Goal: Task Accomplishment & Management: Manage account settings

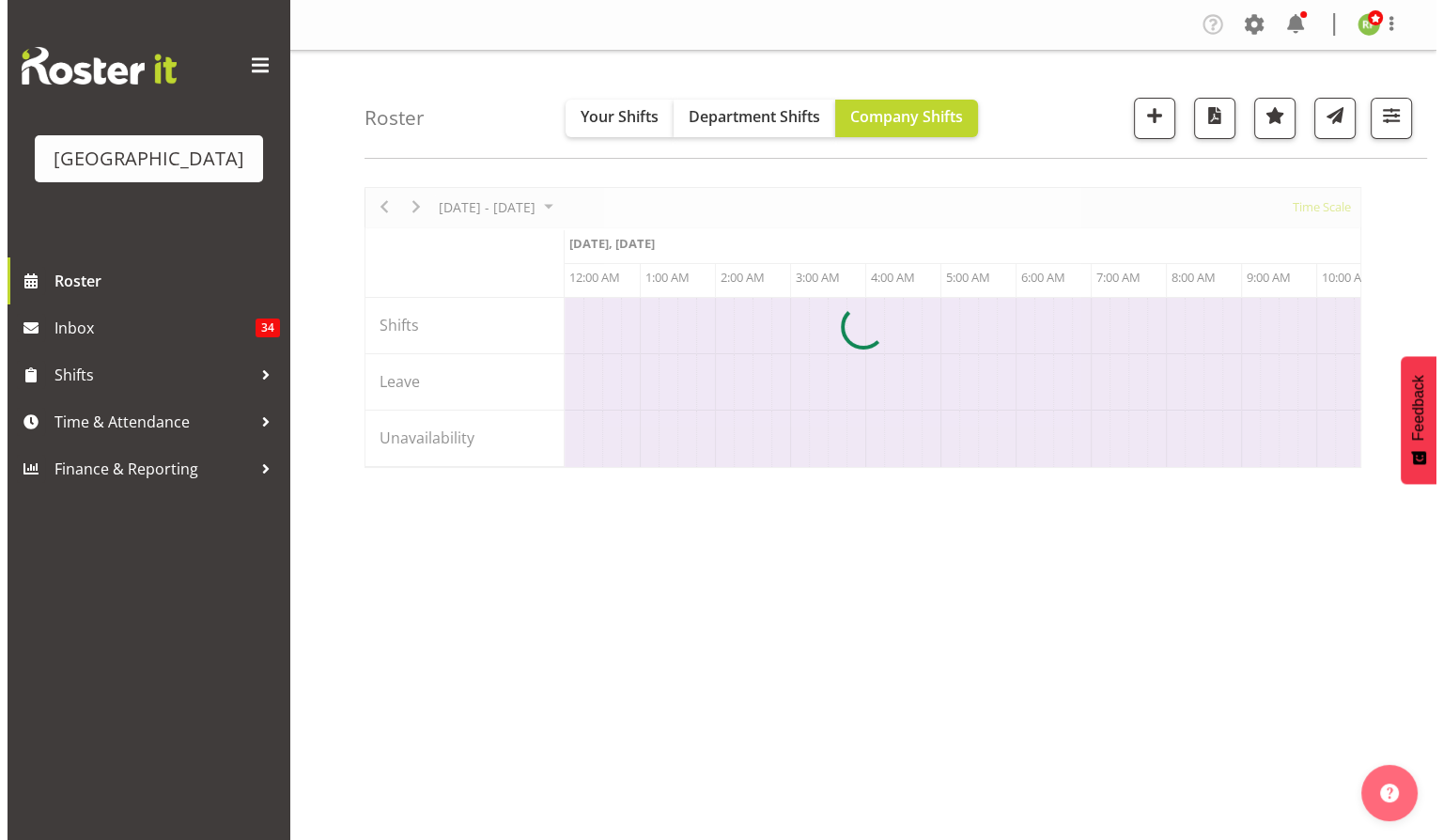
scroll to position [0, 7216]
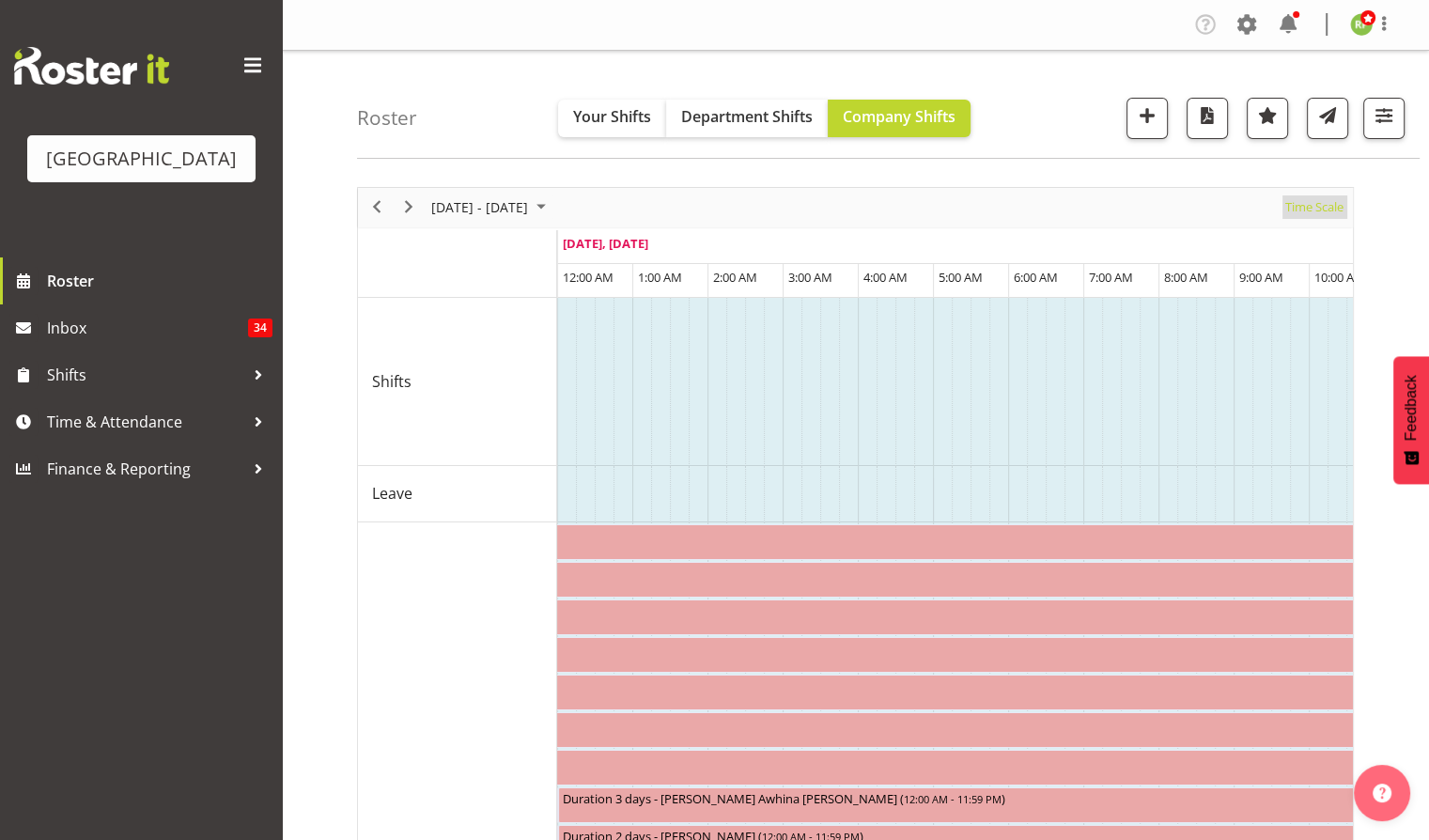
click at [1320, 204] on span "Time Scale" at bounding box center [1314, 207] width 62 height 24
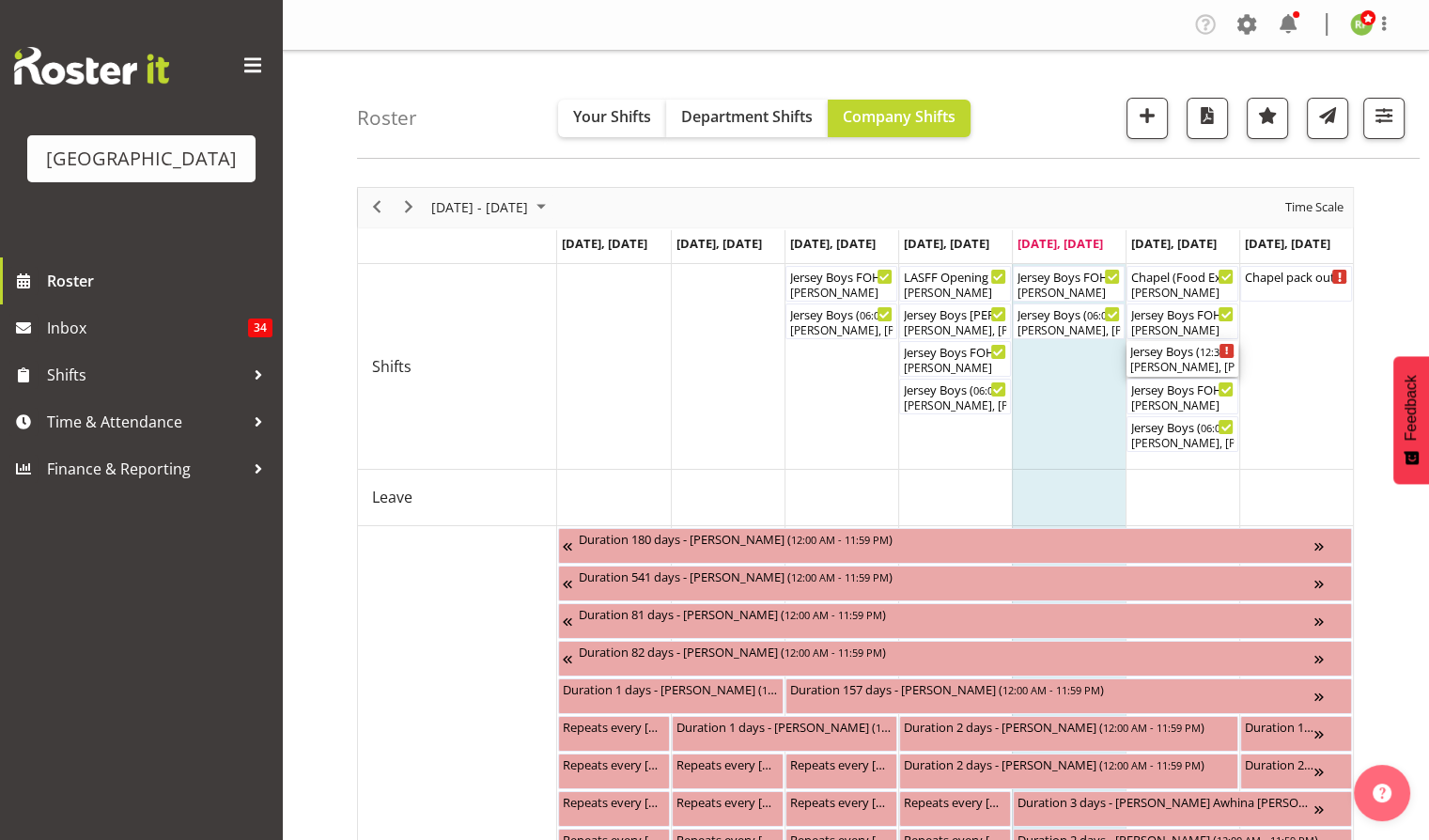
click at [1158, 370] on div "[PERSON_NAME], [PERSON_NAME], [PERSON_NAME], [PERSON_NAME], [PERSON_NAME], [PER…" at bounding box center [1182, 368] width 104 height 17
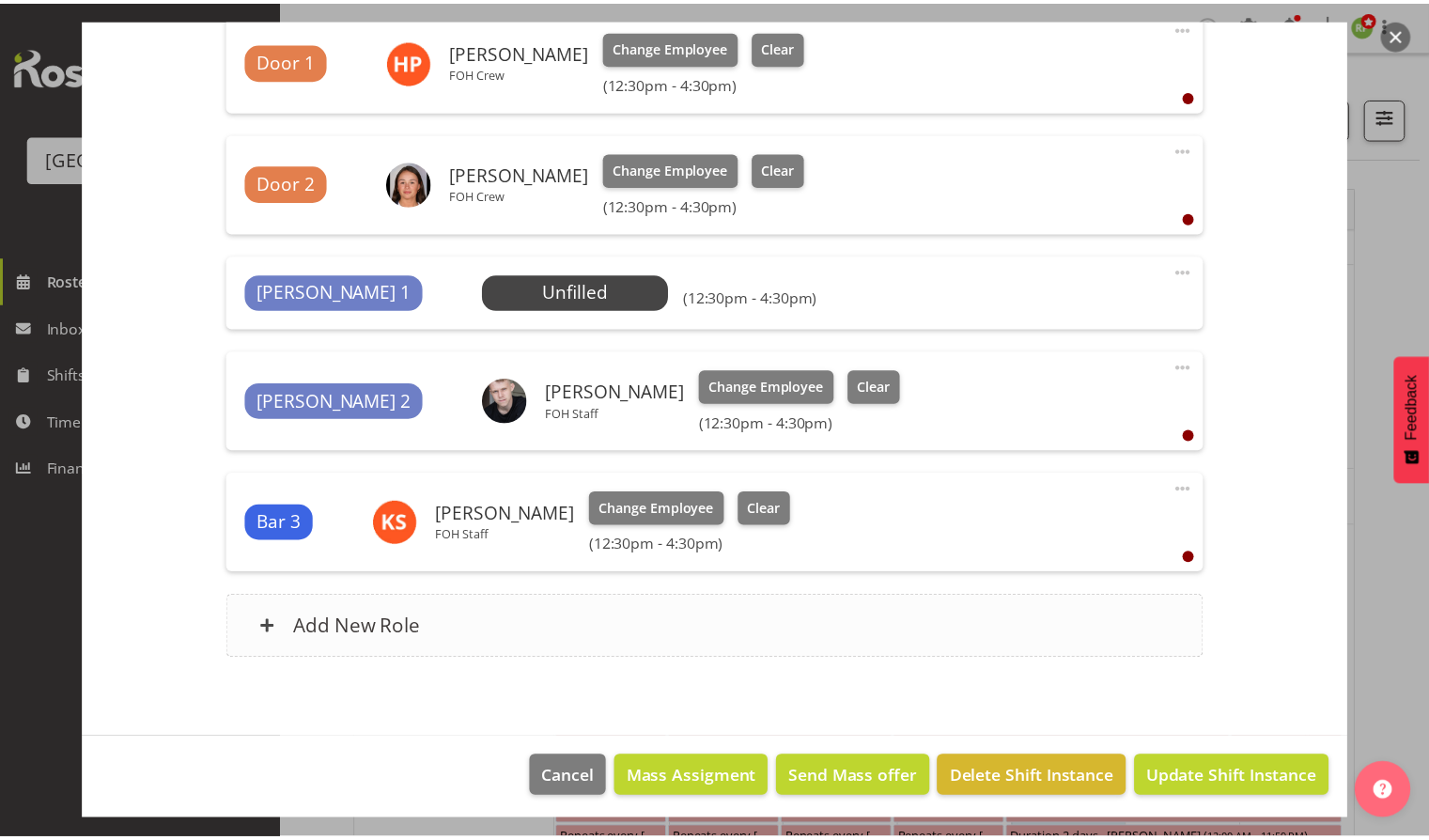
scroll to position [923, 0]
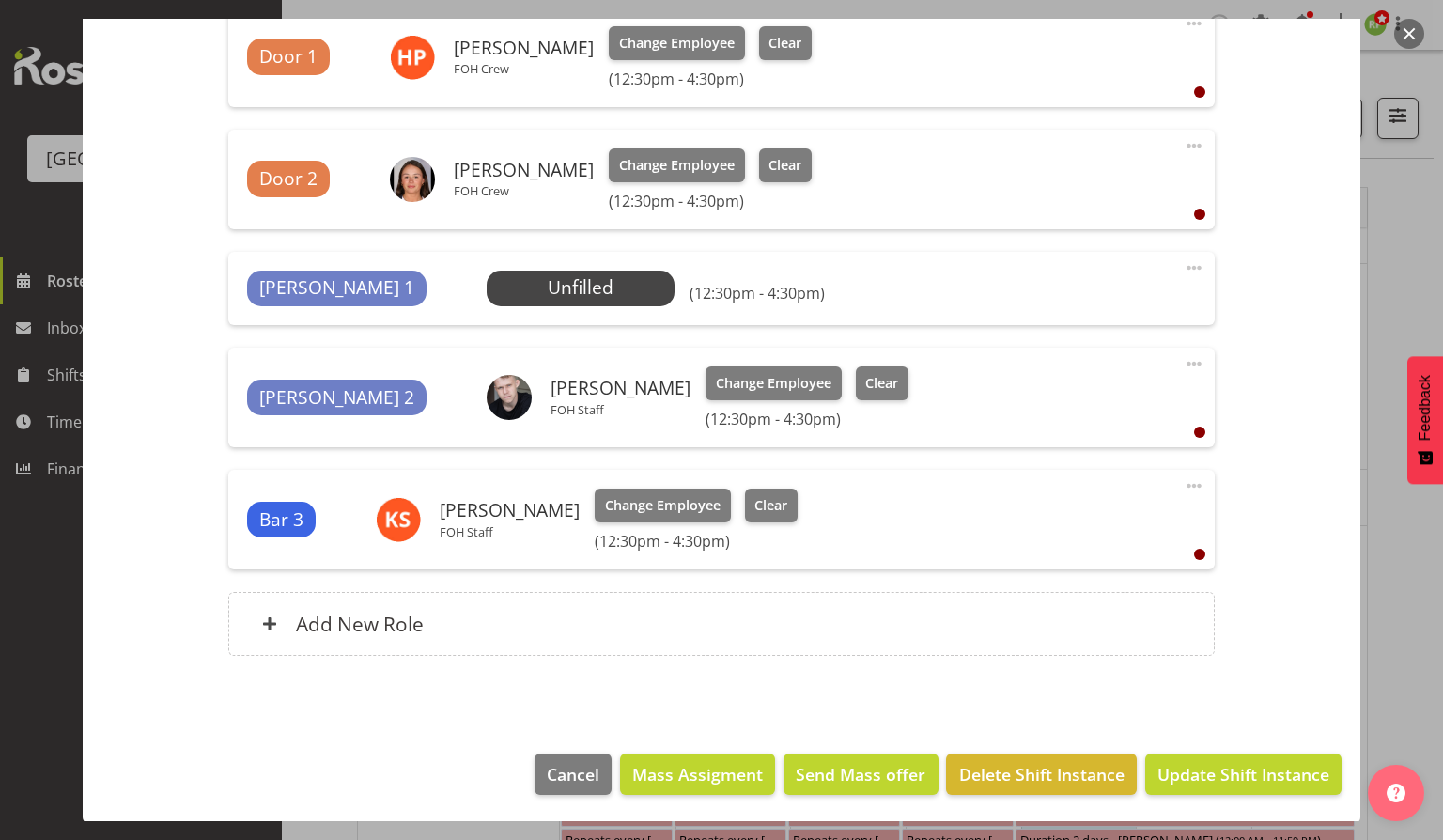
click at [1409, 39] on button "button" at bounding box center [1409, 33] width 30 height 30
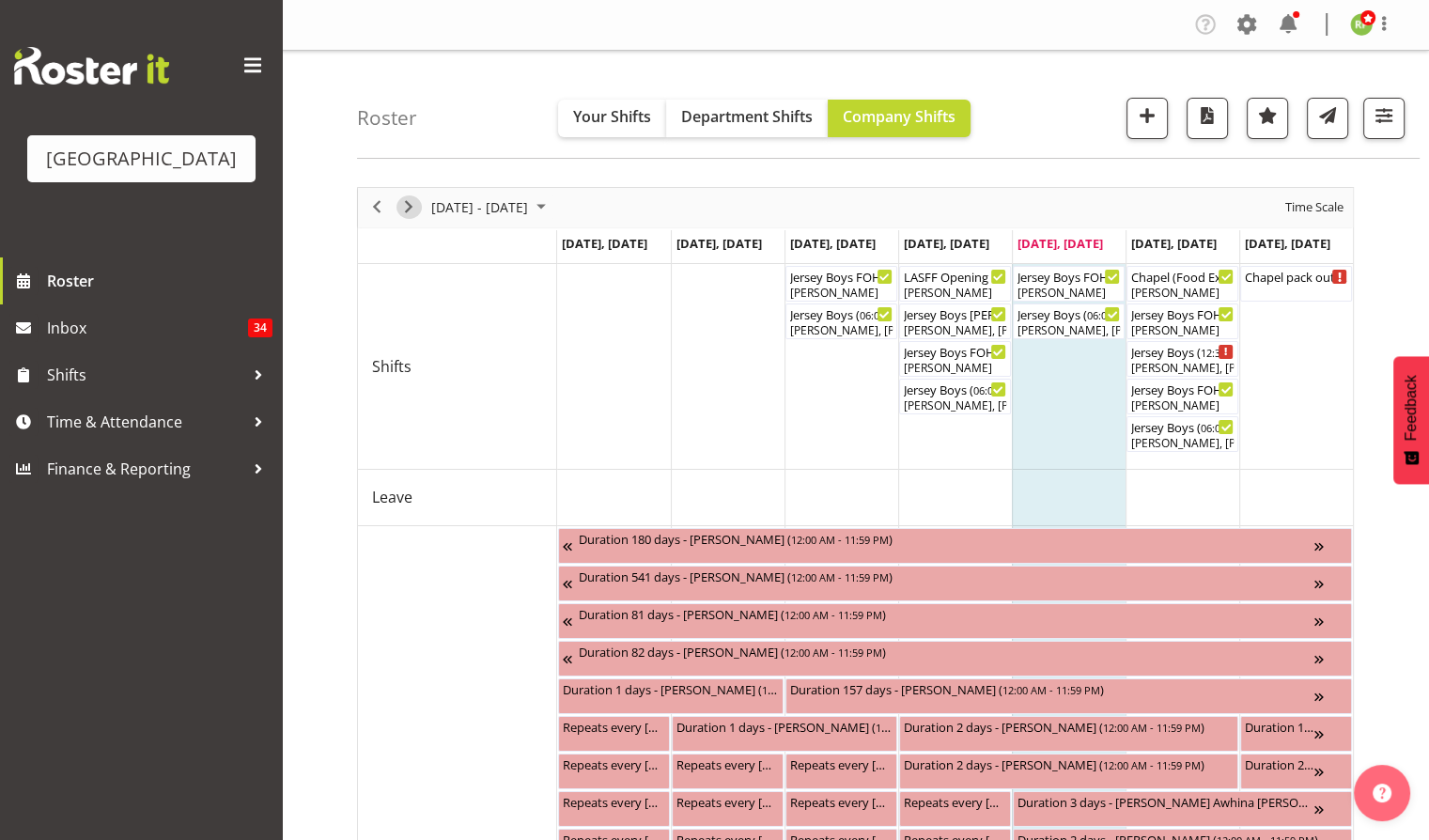
click at [411, 201] on span "Next" at bounding box center [409, 207] width 23 height 24
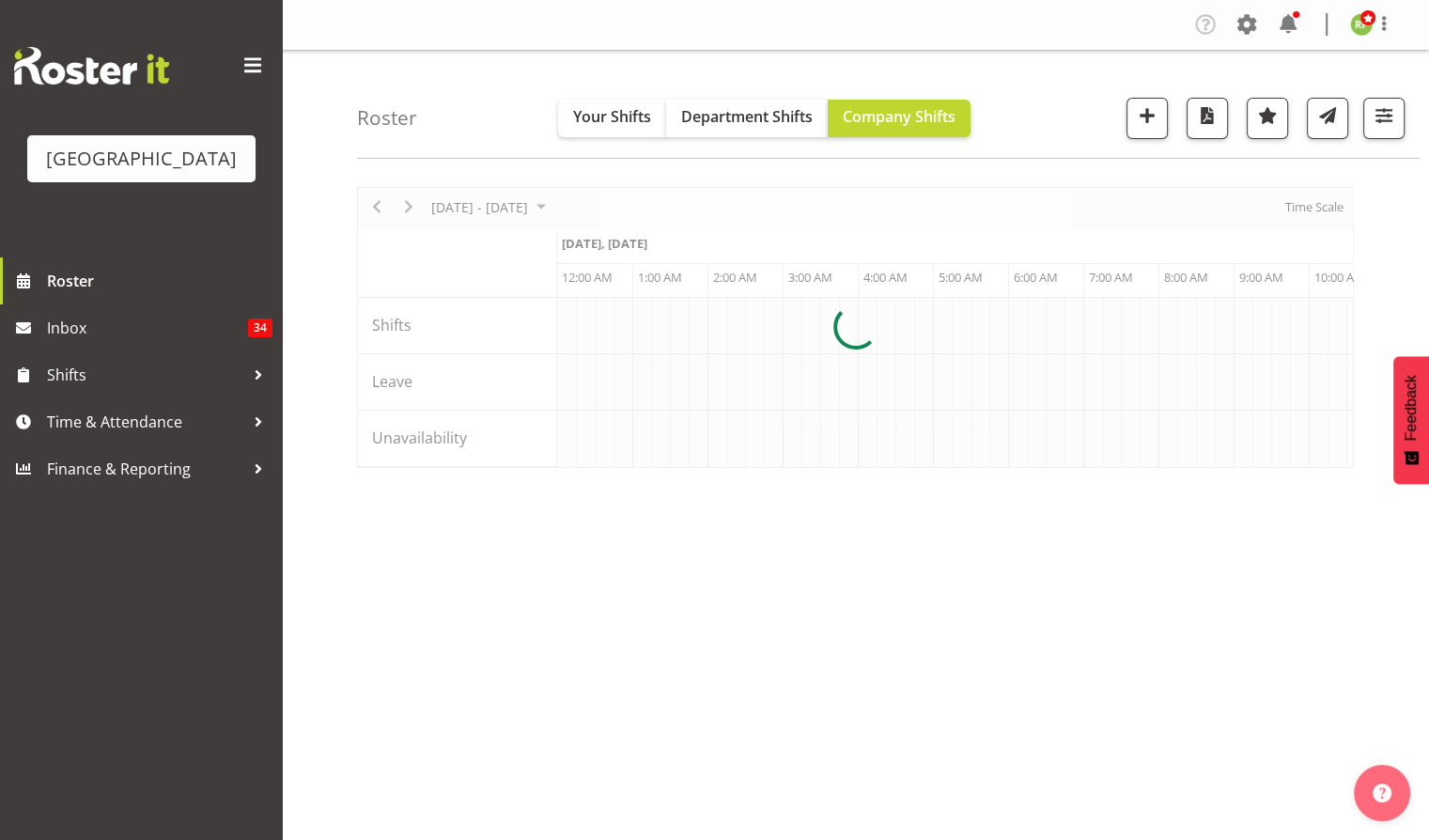
click at [376, 207] on div at bounding box center [855, 328] width 997 height 281
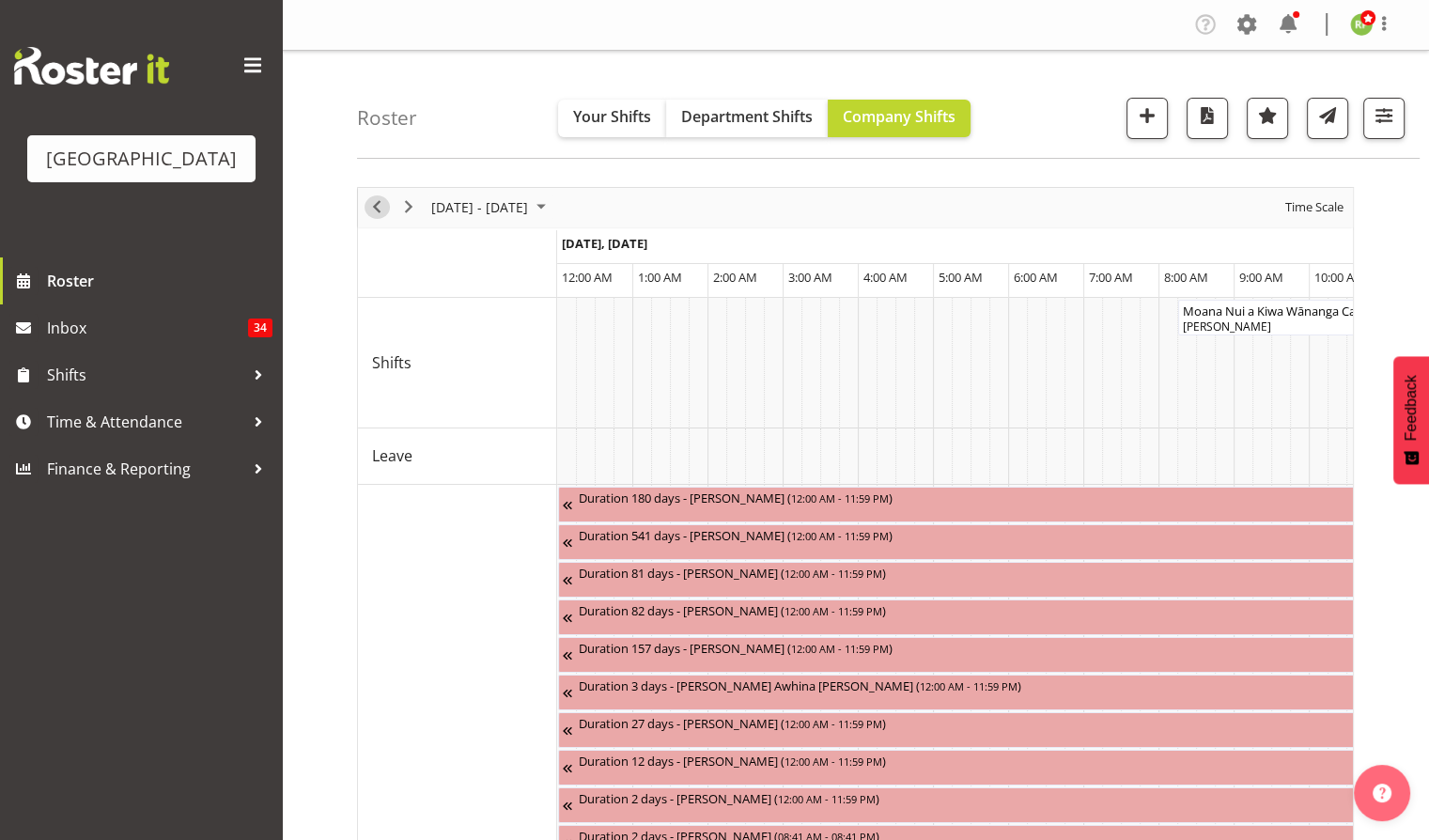
click at [378, 213] on span "Previous" at bounding box center [377, 207] width 23 height 24
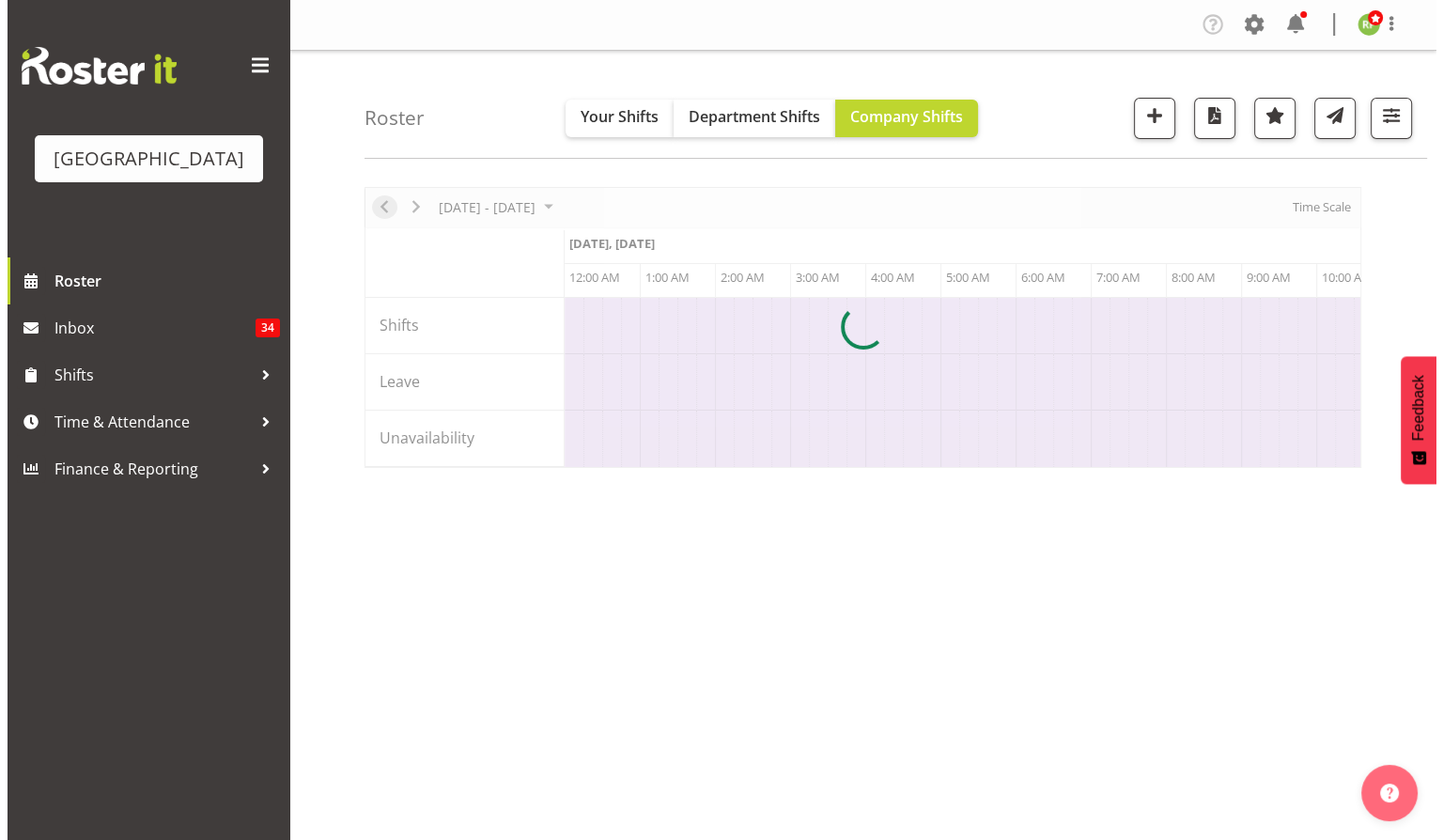
scroll to position [0, 7216]
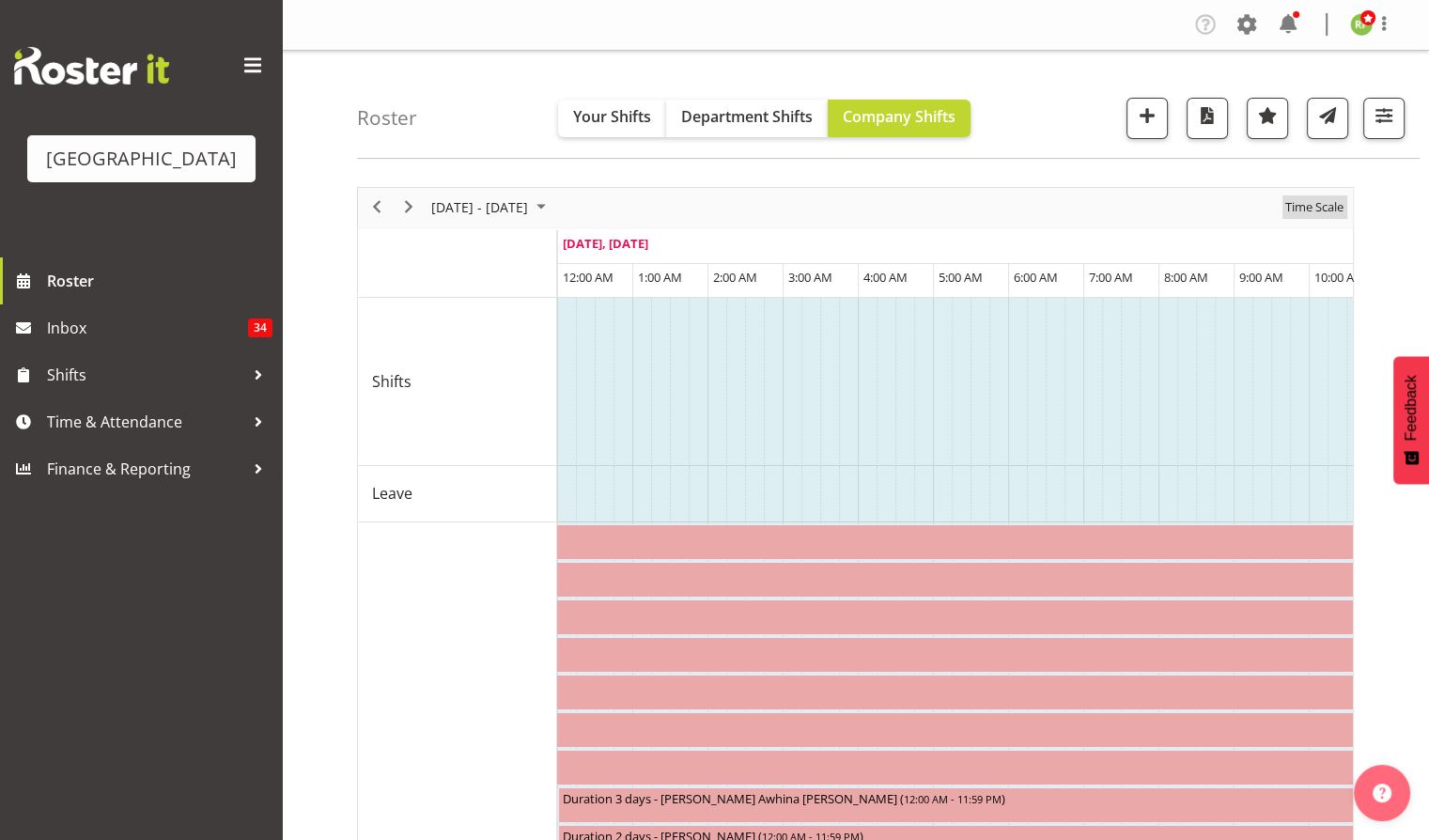
click at [1319, 210] on span "Time Scale" at bounding box center [1314, 207] width 62 height 24
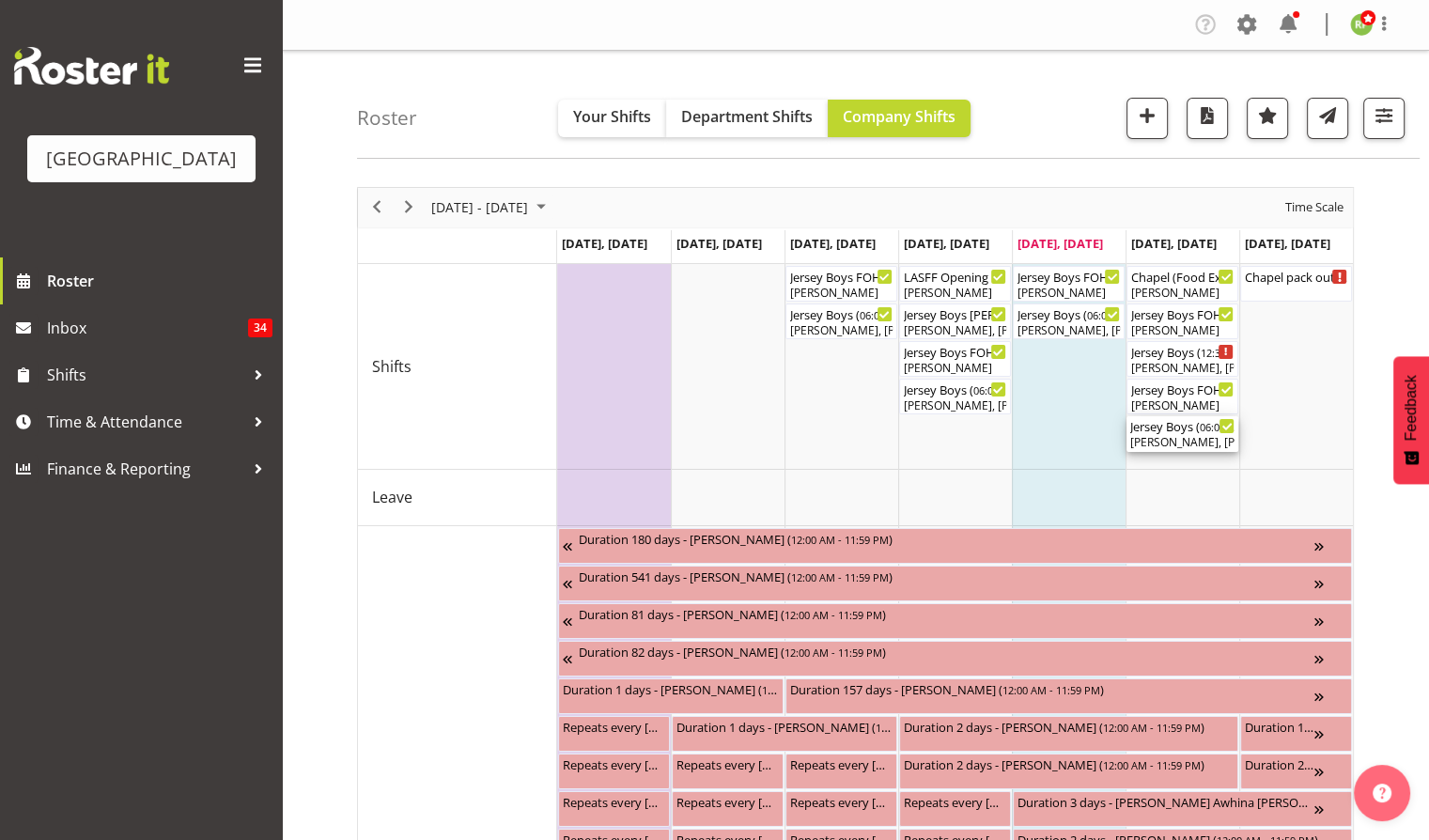
click at [1165, 437] on div "[PERSON_NAME], [PERSON_NAME], [PERSON_NAME], [PERSON_NAME], [PERSON_NAME], [PER…" at bounding box center [1182, 442] width 104 height 17
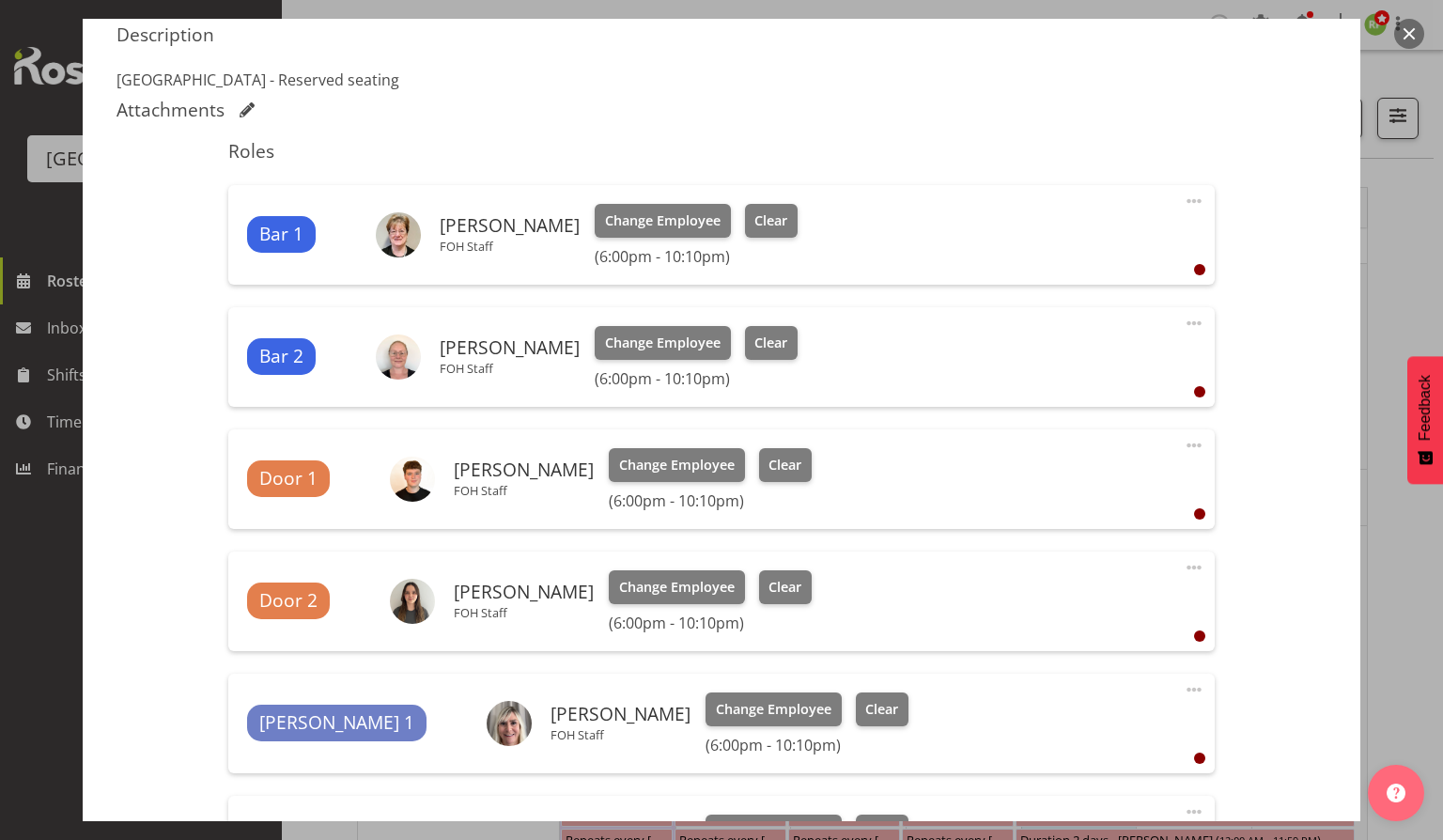
scroll to position [376, 0]
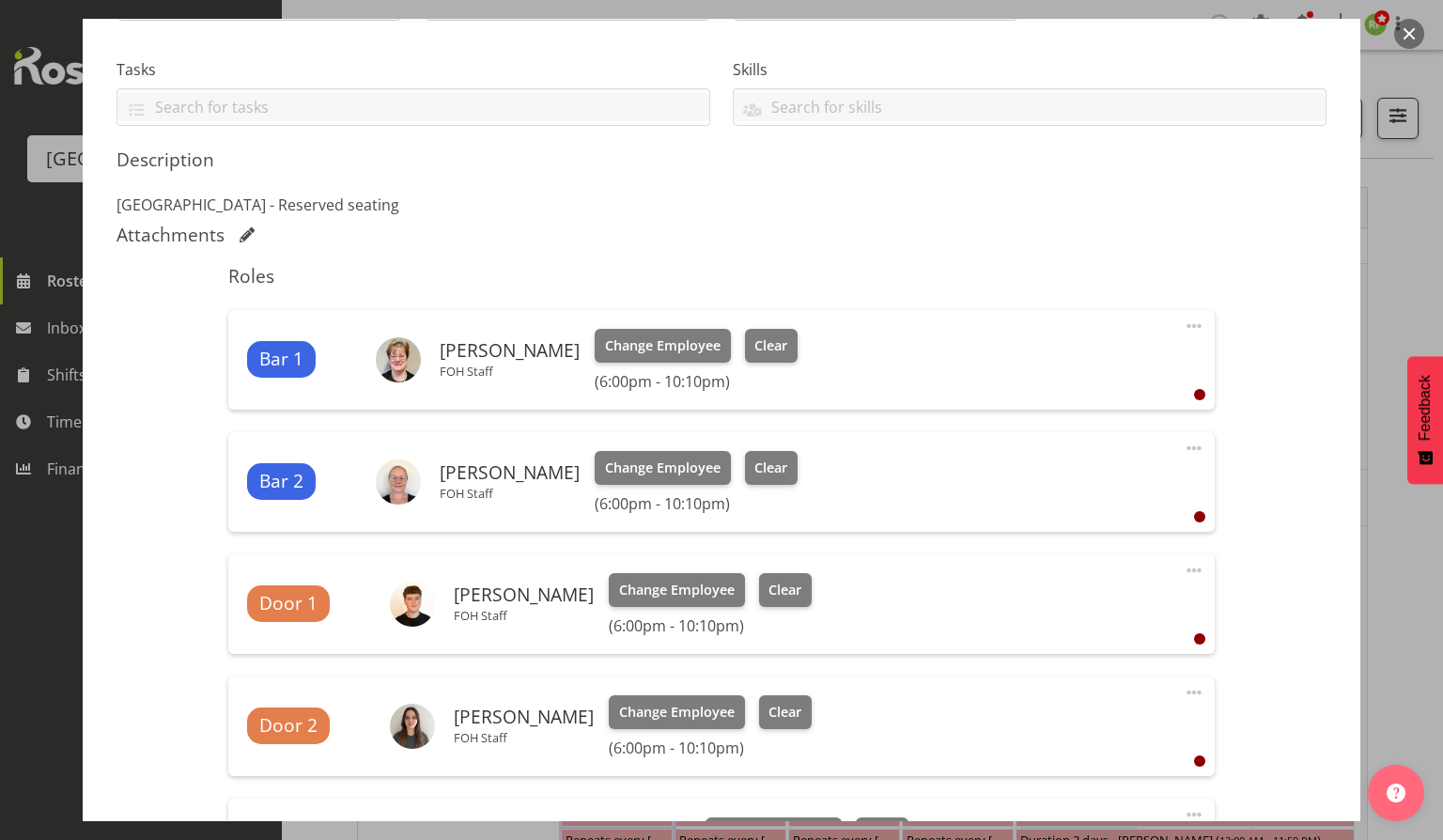
click at [1409, 39] on button "button" at bounding box center [1409, 33] width 30 height 30
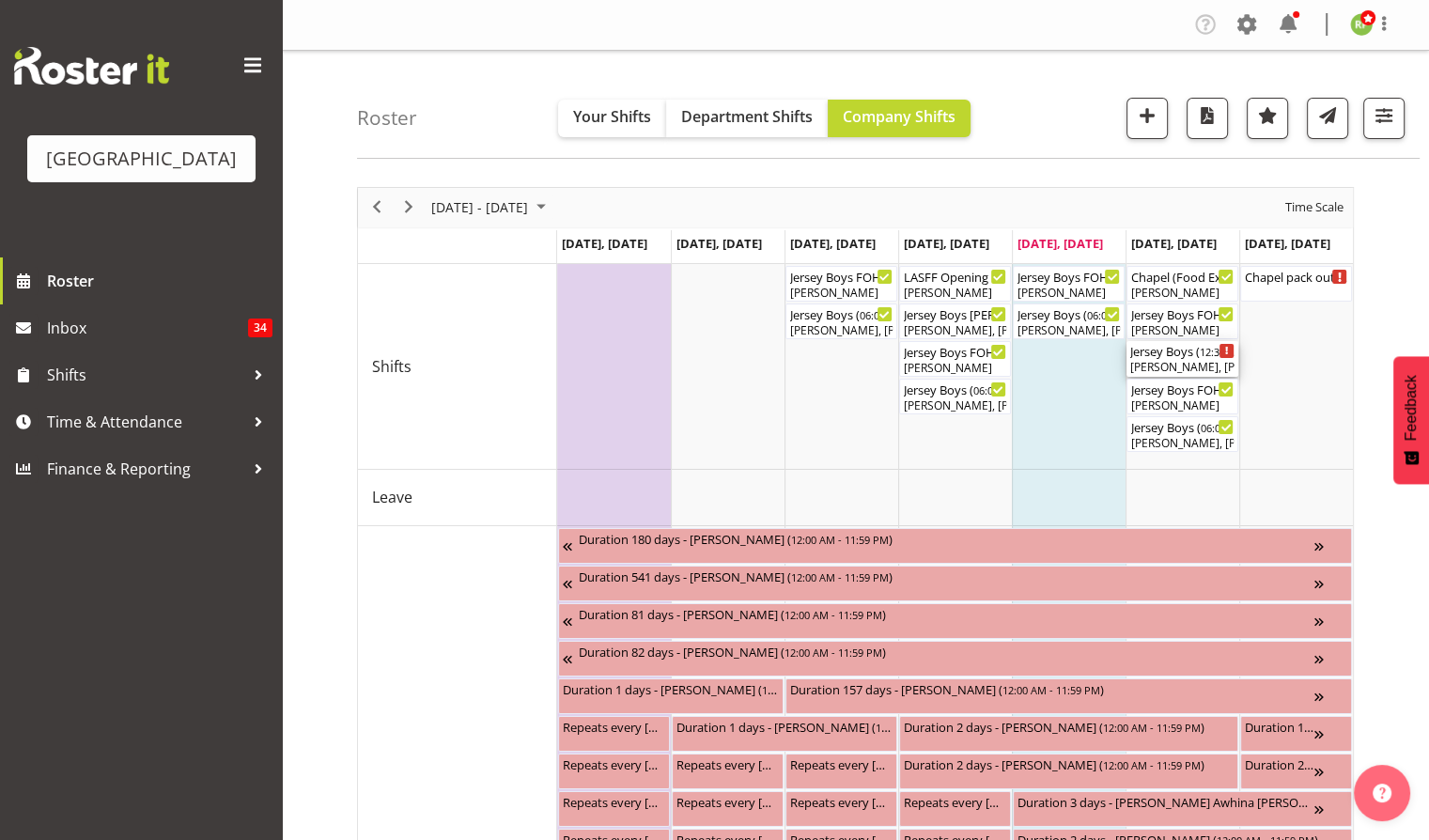
click at [1180, 355] on div "Jersey Boys ( 12:30 PM - 04:30 PM )" at bounding box center [1182, 351] width 104 height 19
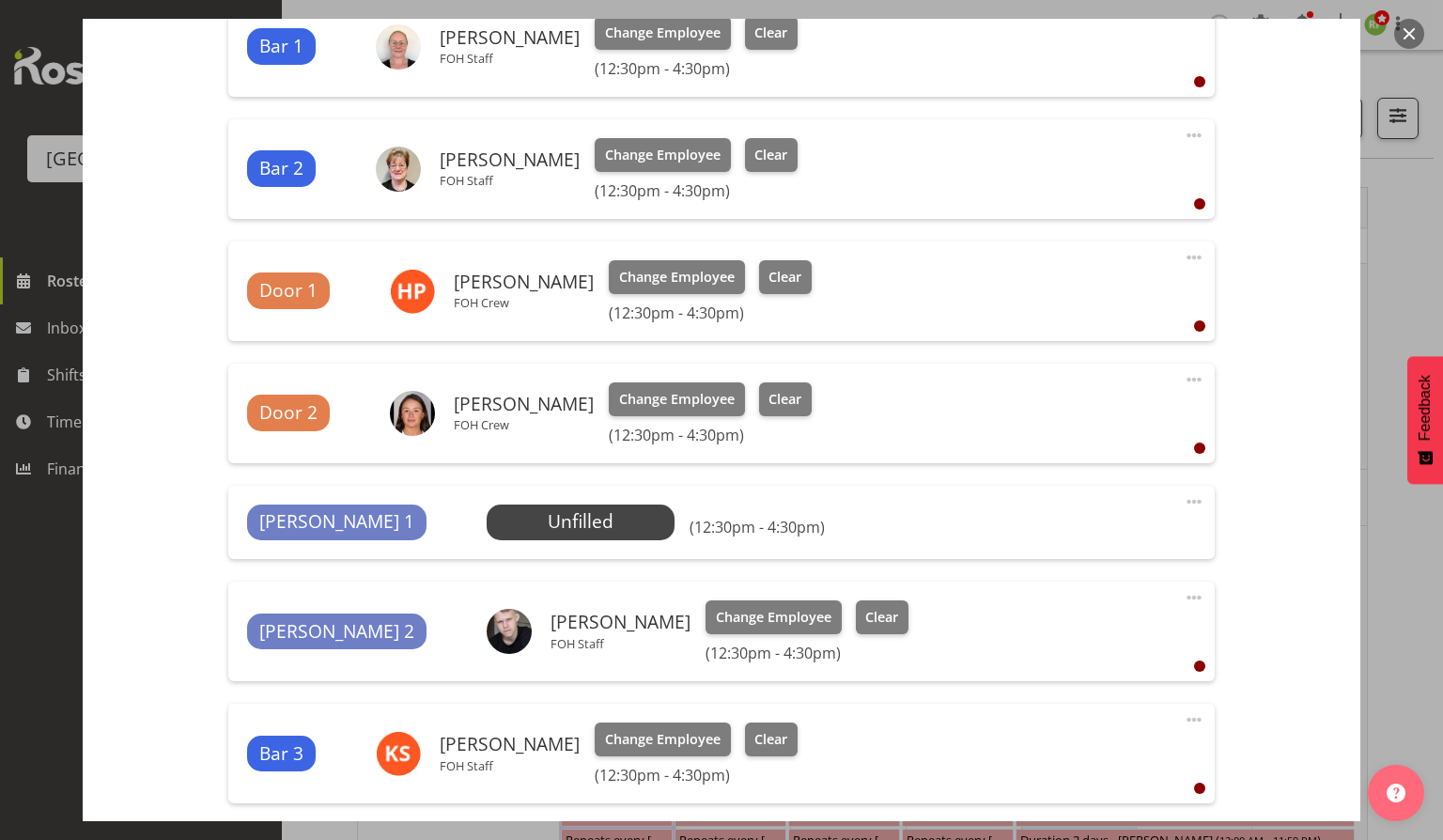
scroll to position [752, 0]
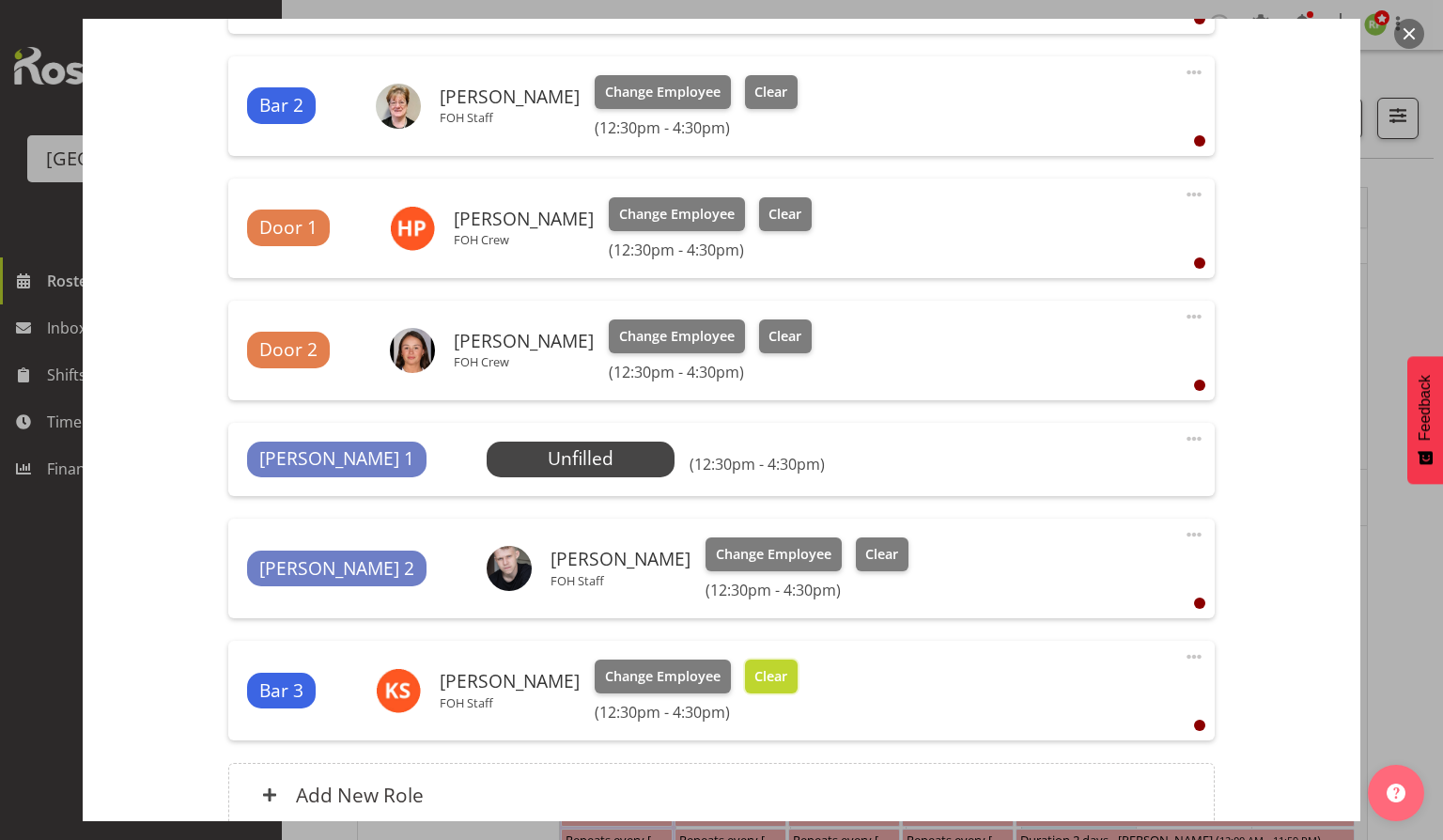
click at [763, 671] on span "Clear" at bounding box center [771, 677] width 32 height 21
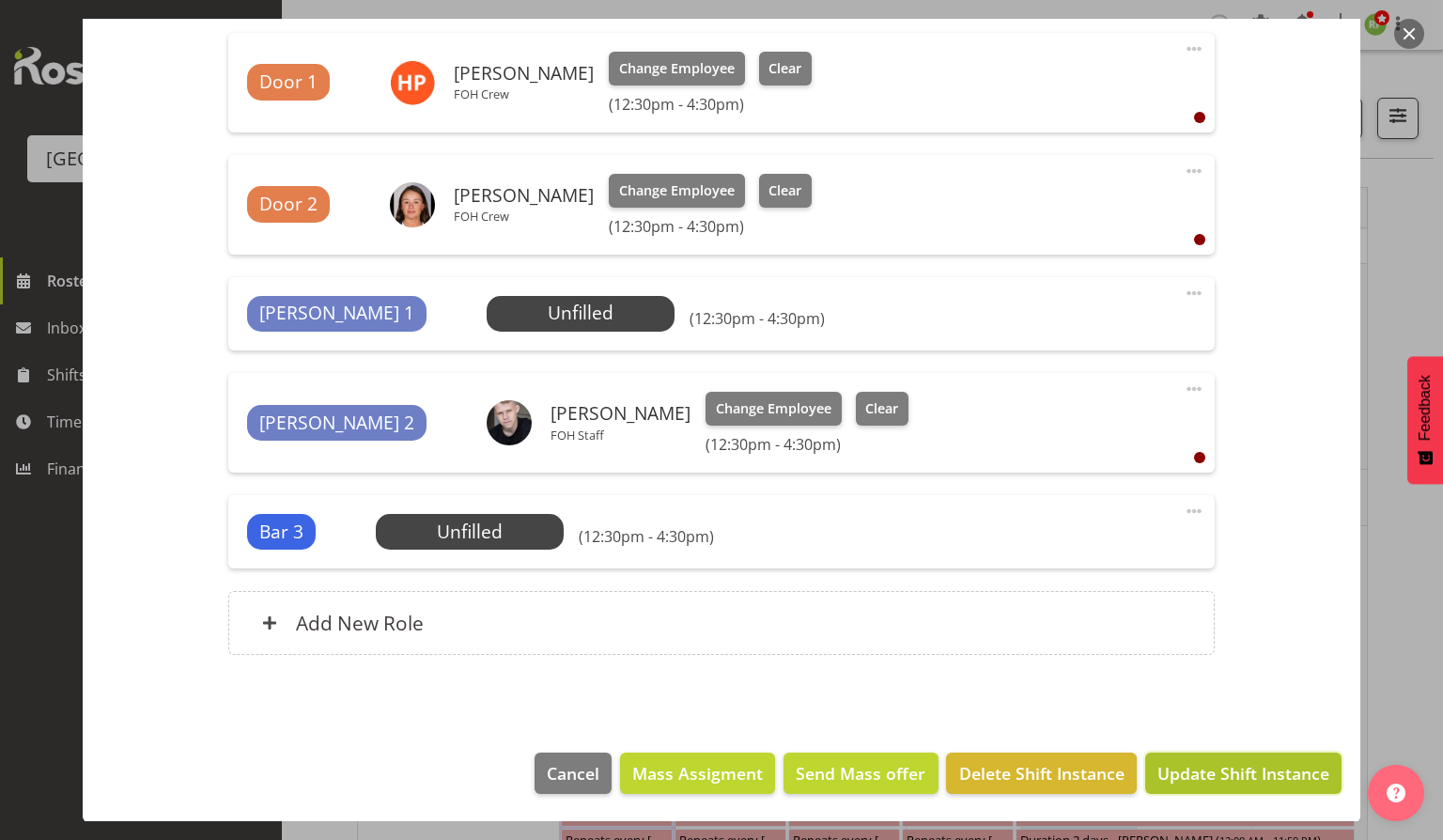
click at [1225, 765] on span "Update Shift Instance" at bounding box center [1243, 773] width 172 height 25
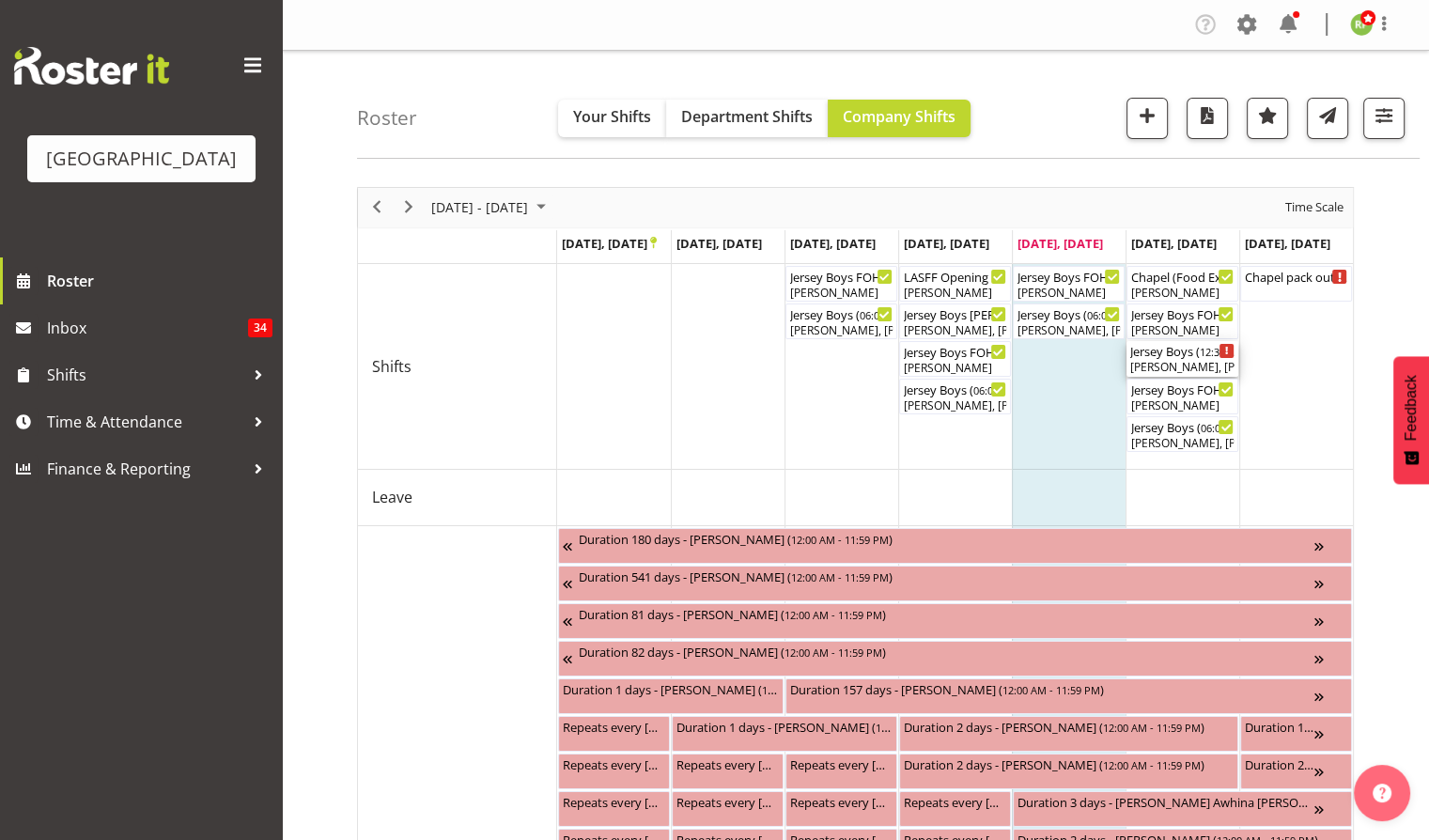
click at [1184, 363] on div "[PERSON_NAME], [PERSON_NAME], [PERSON_NAME], [PERSON_NAME], [PERSON_NAME]" at bounding box center [1182, 368] width 104 height 17
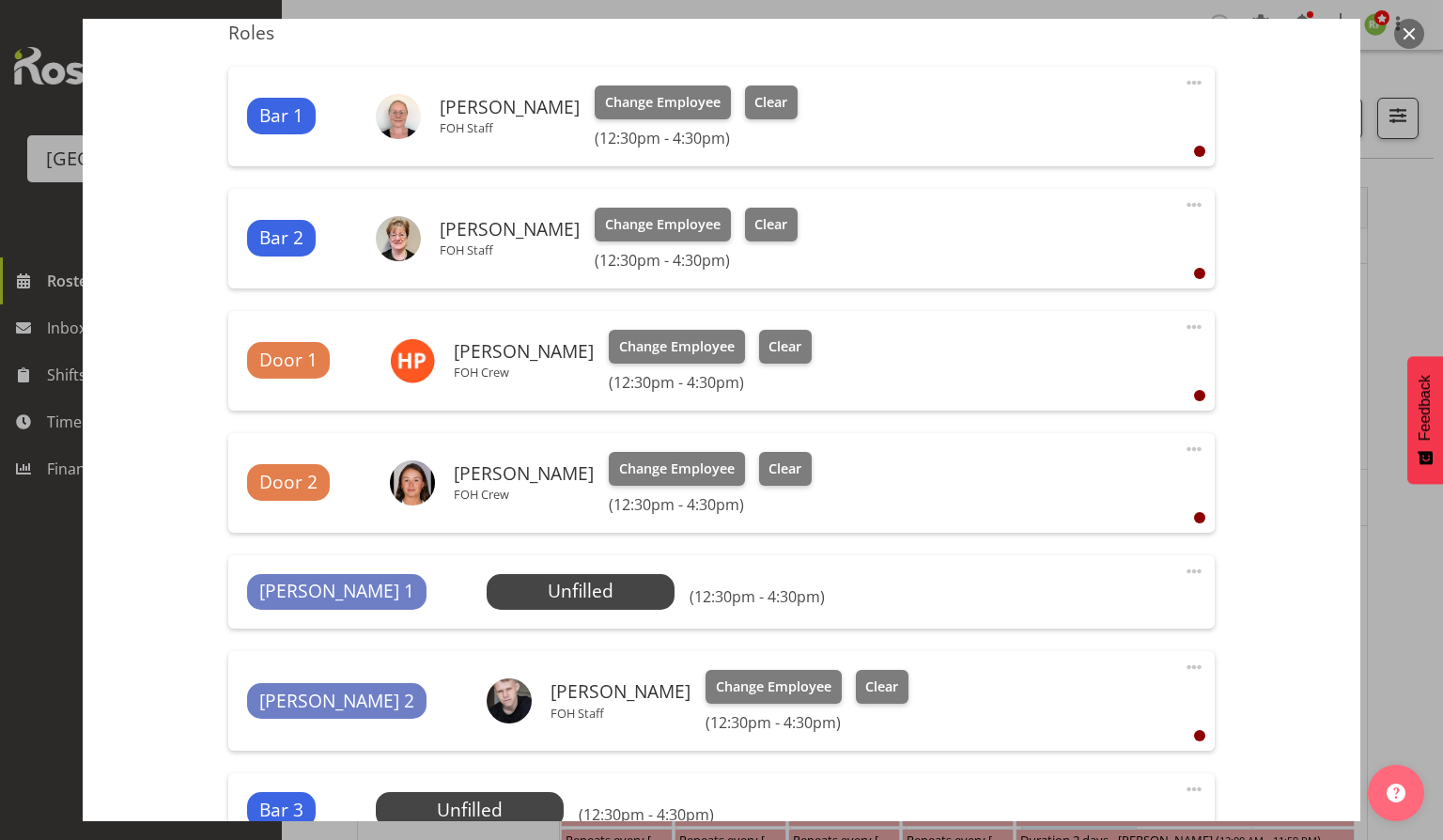
scroll to position [752, 0]
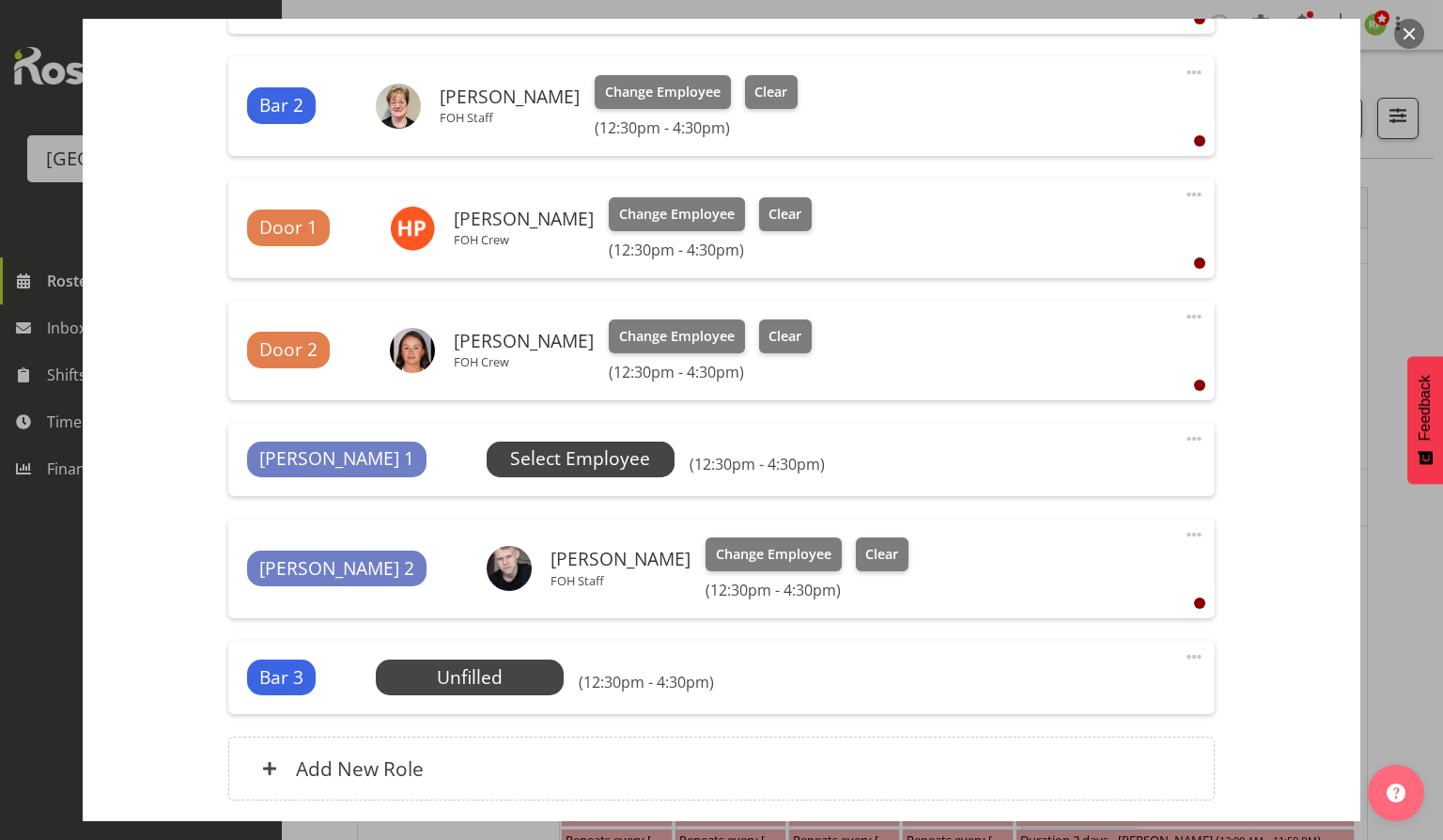
click at [510, 463] on span "Select Employee" at bounding box center [580, 459] width 140 height 28
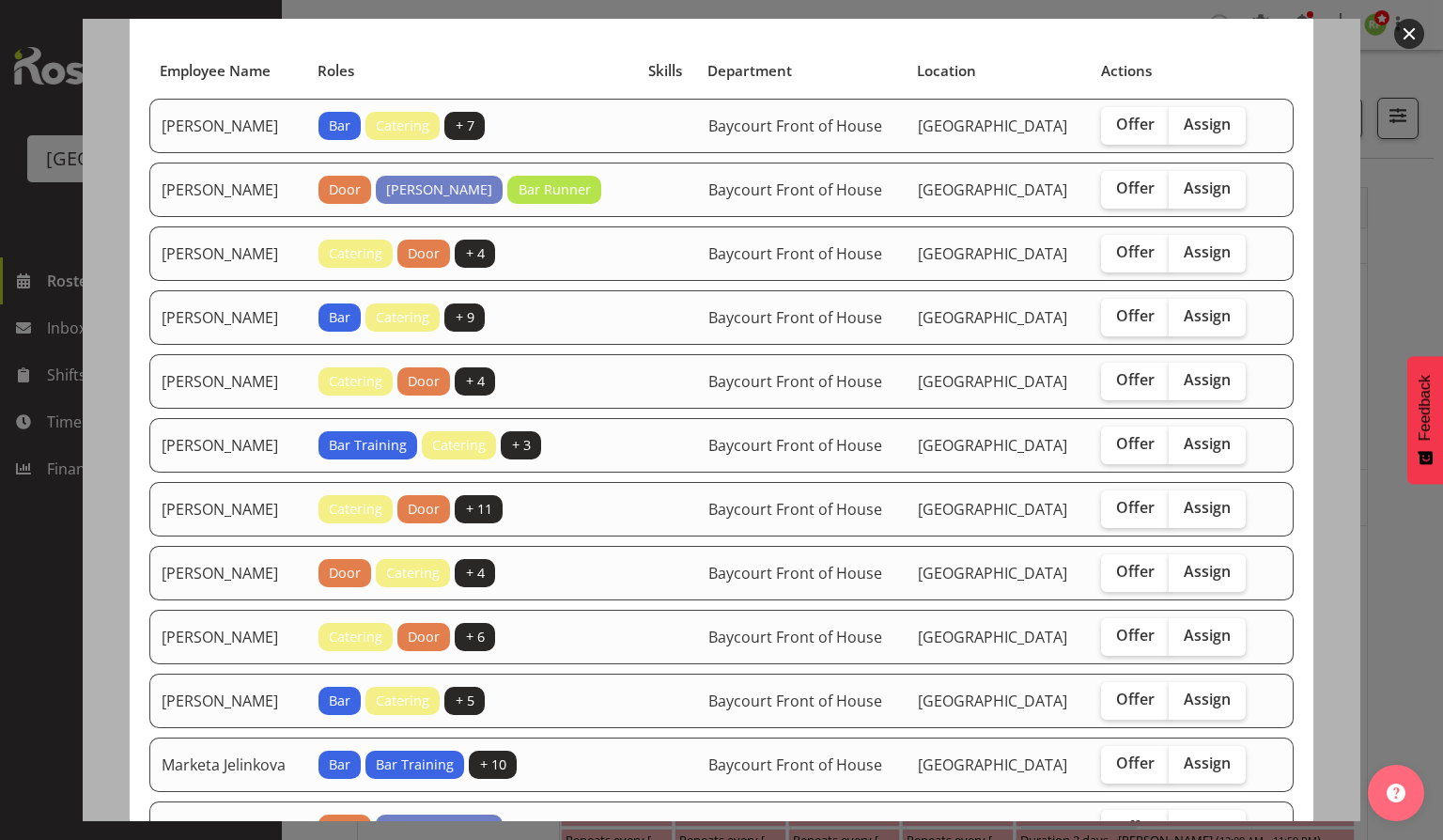
scroll to position [250, 0]
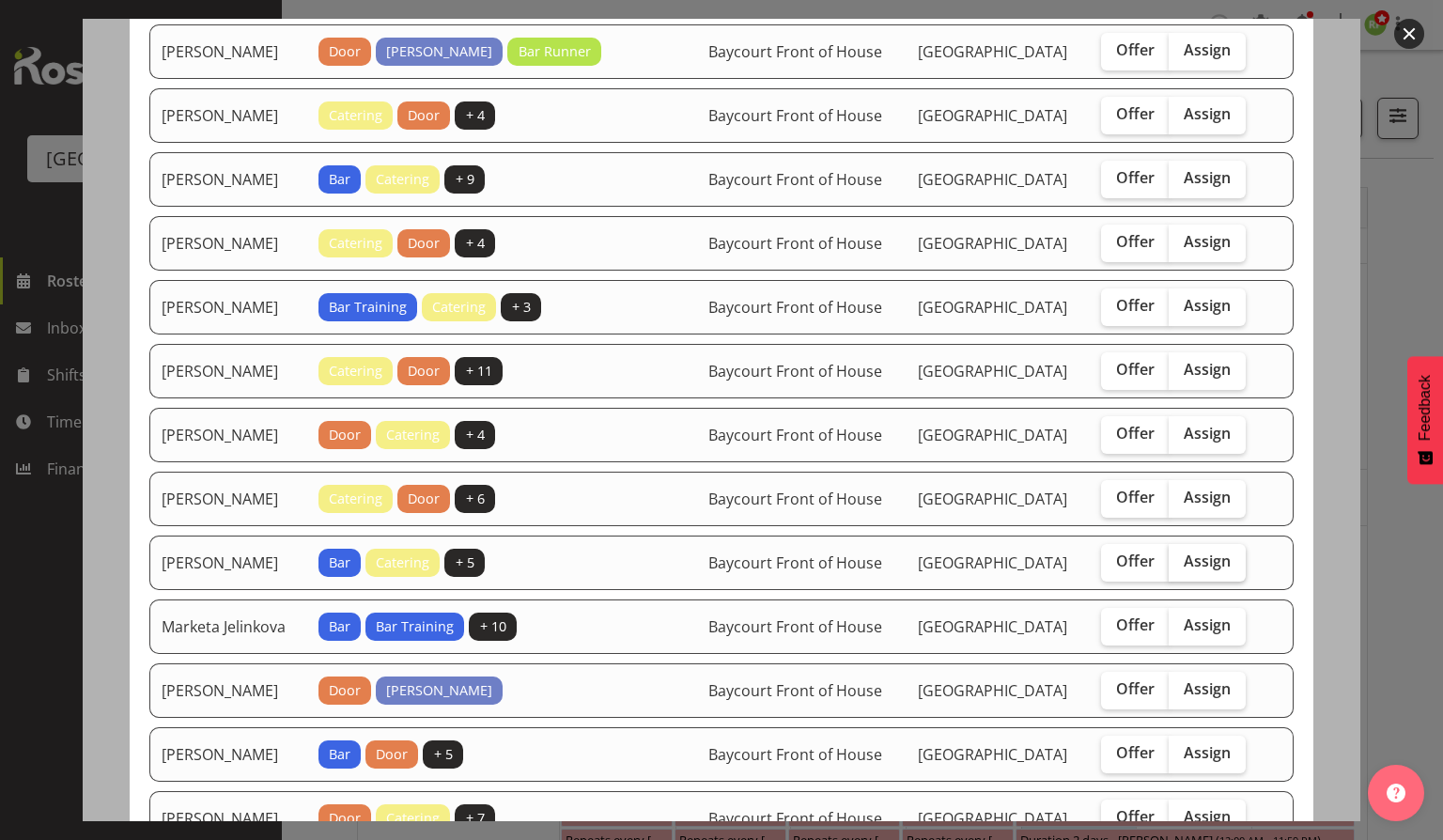
click at [1230, 582] on label "Assign" at bounding box center [1207, 562] width 77 height 37
click at [1181, 568] on input "Assign" at bounding box center [1174, 561] width 12 height 12
checkbox input "true"
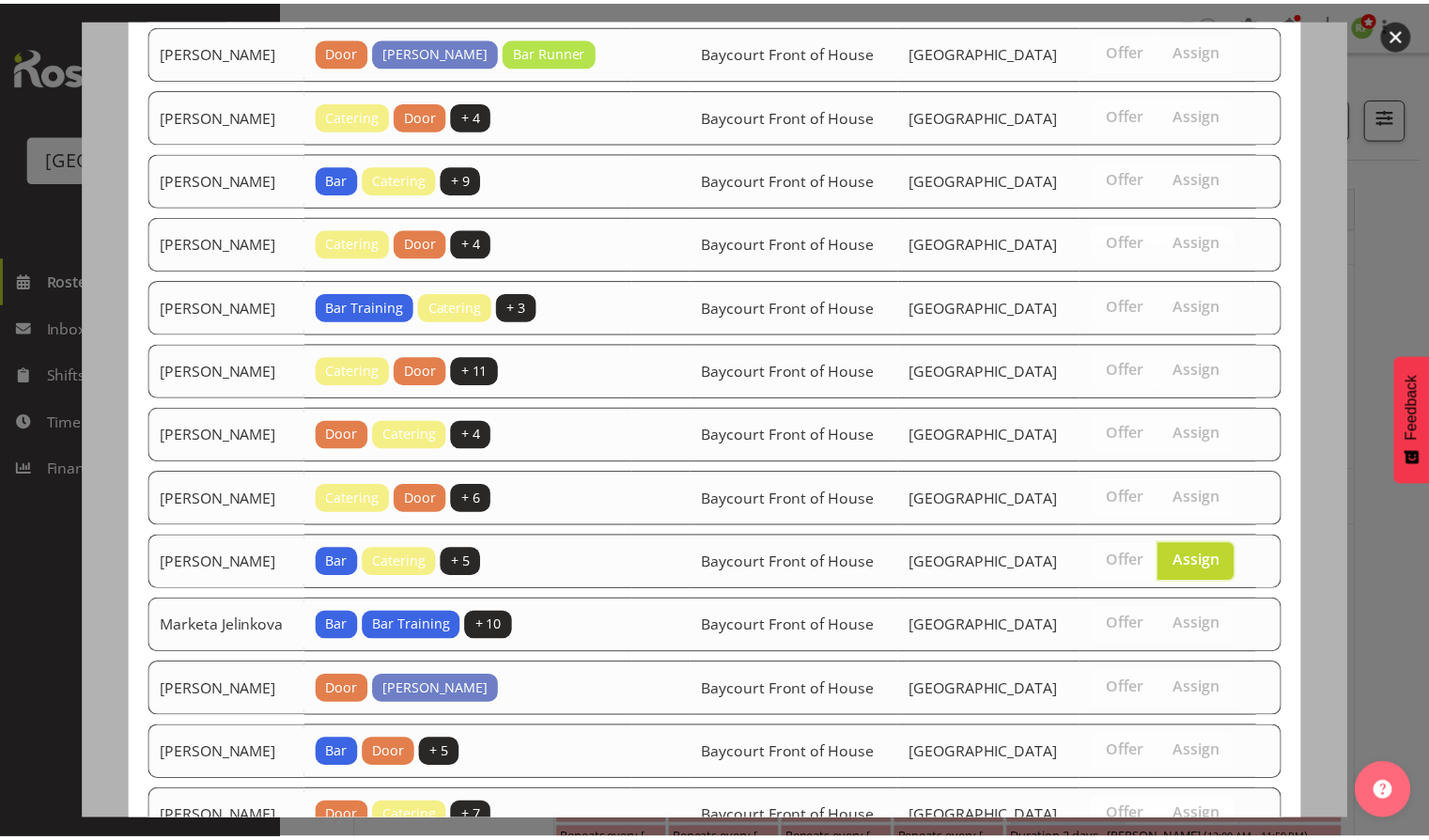
scroll to position [555, 0]
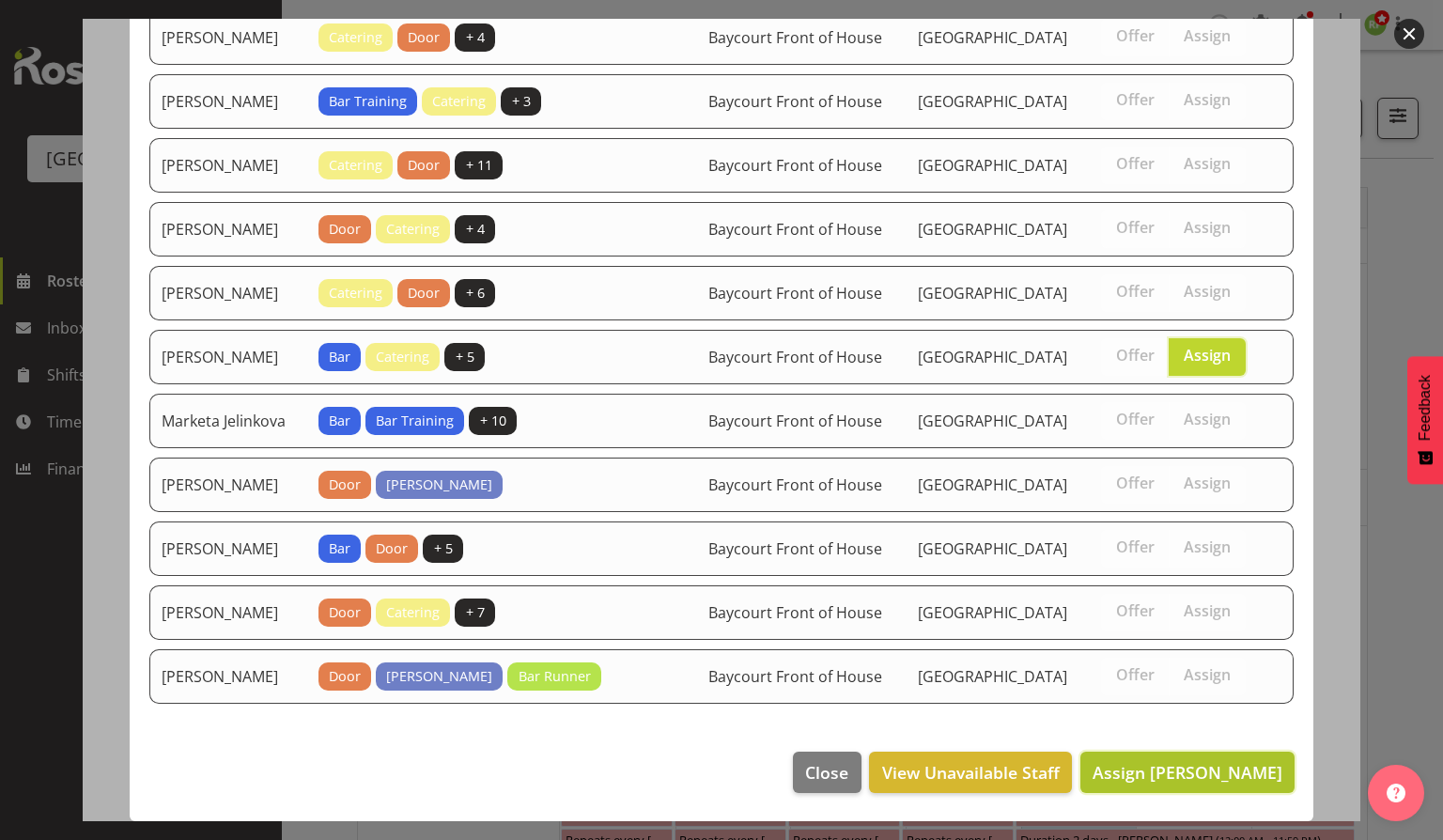
click at [1174, 780] on span "Assign [PERSON_NAME]" at bounding box center [1187, 772] width 190 height 23
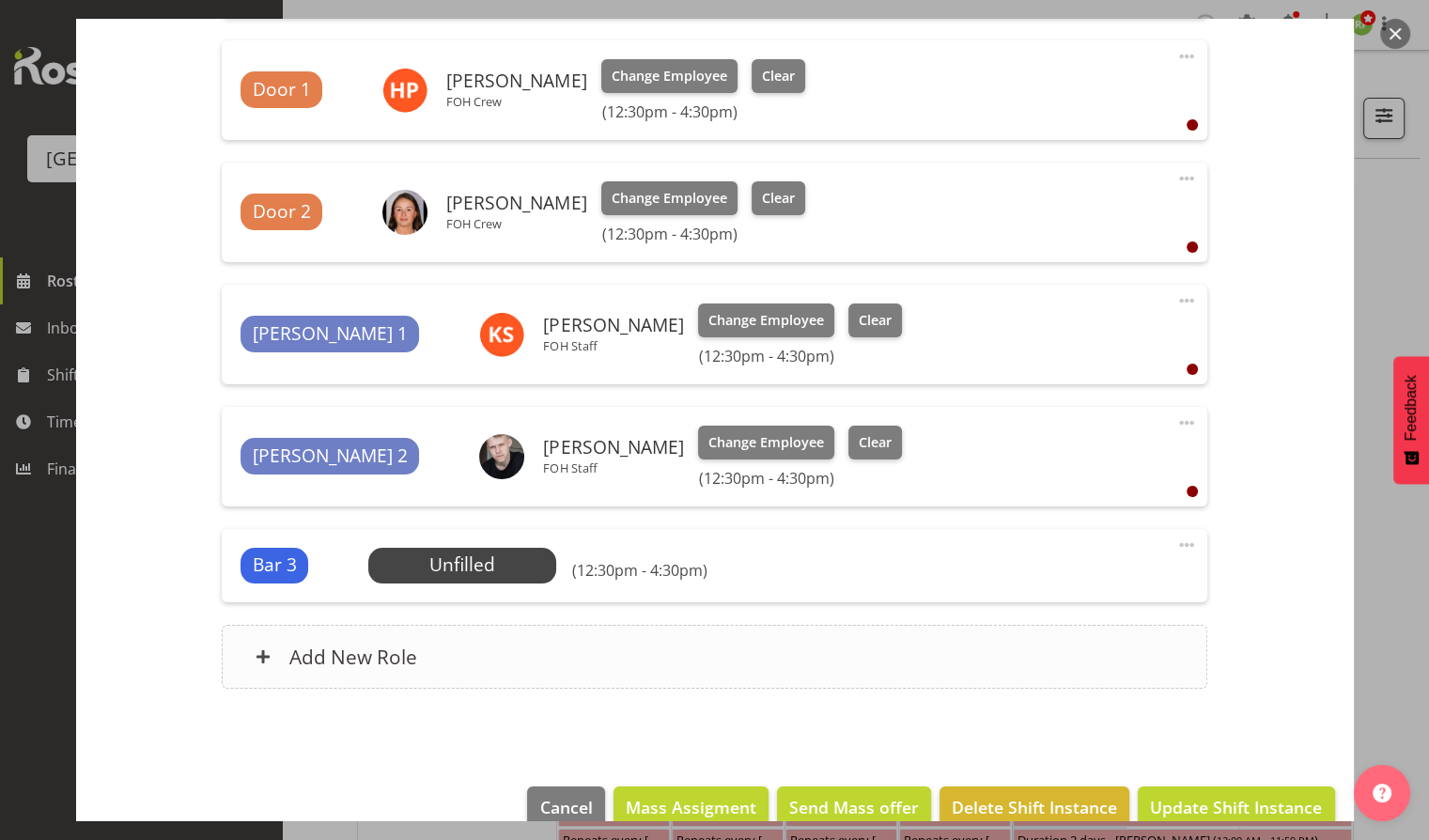
scroll to position [923, 0]
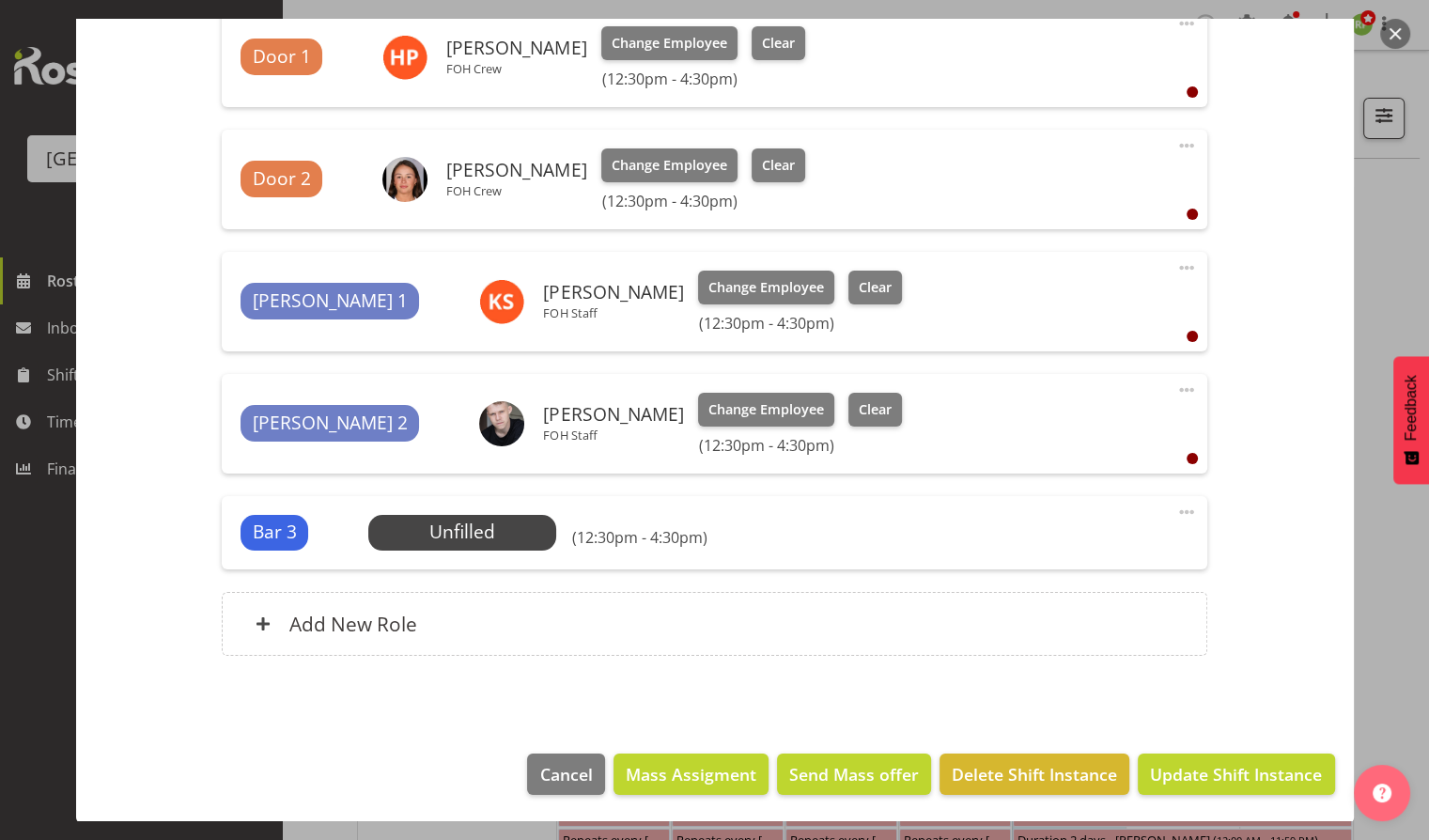
click at [1158, 509] on div "Bar 3 Unfilled Select Employee (12:30pm - 4:30pm) Edit Cover Role Delete" at bounding box center [714, 532] width 985 height 74
click at [1176, 511] on span at bounding box center [1187, 512] width 23 height 23
click at [1027, 619] on link "Delete" at bounding box center [1108, 620] width 181 height 33
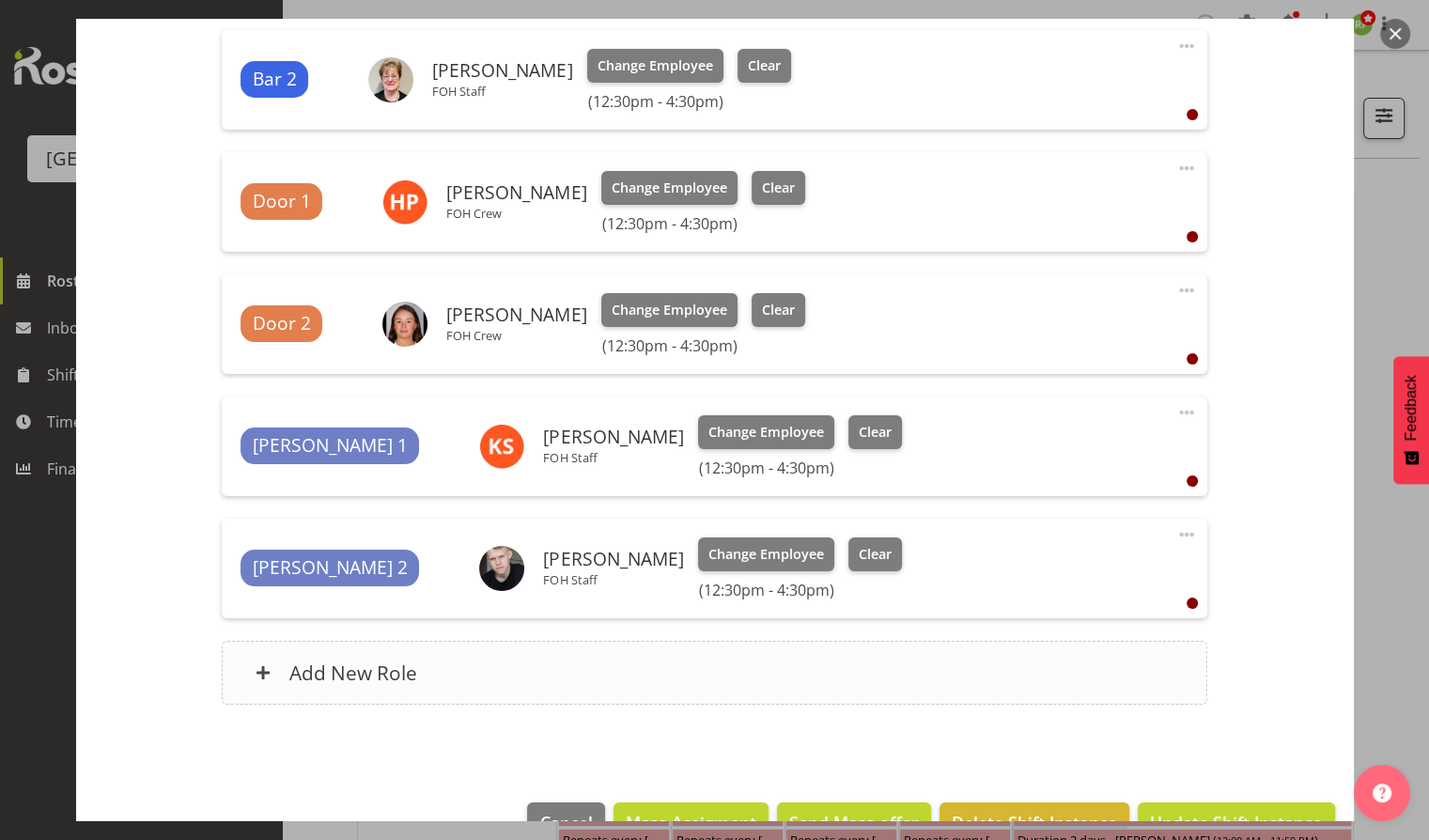
scroll to position [827, 0]
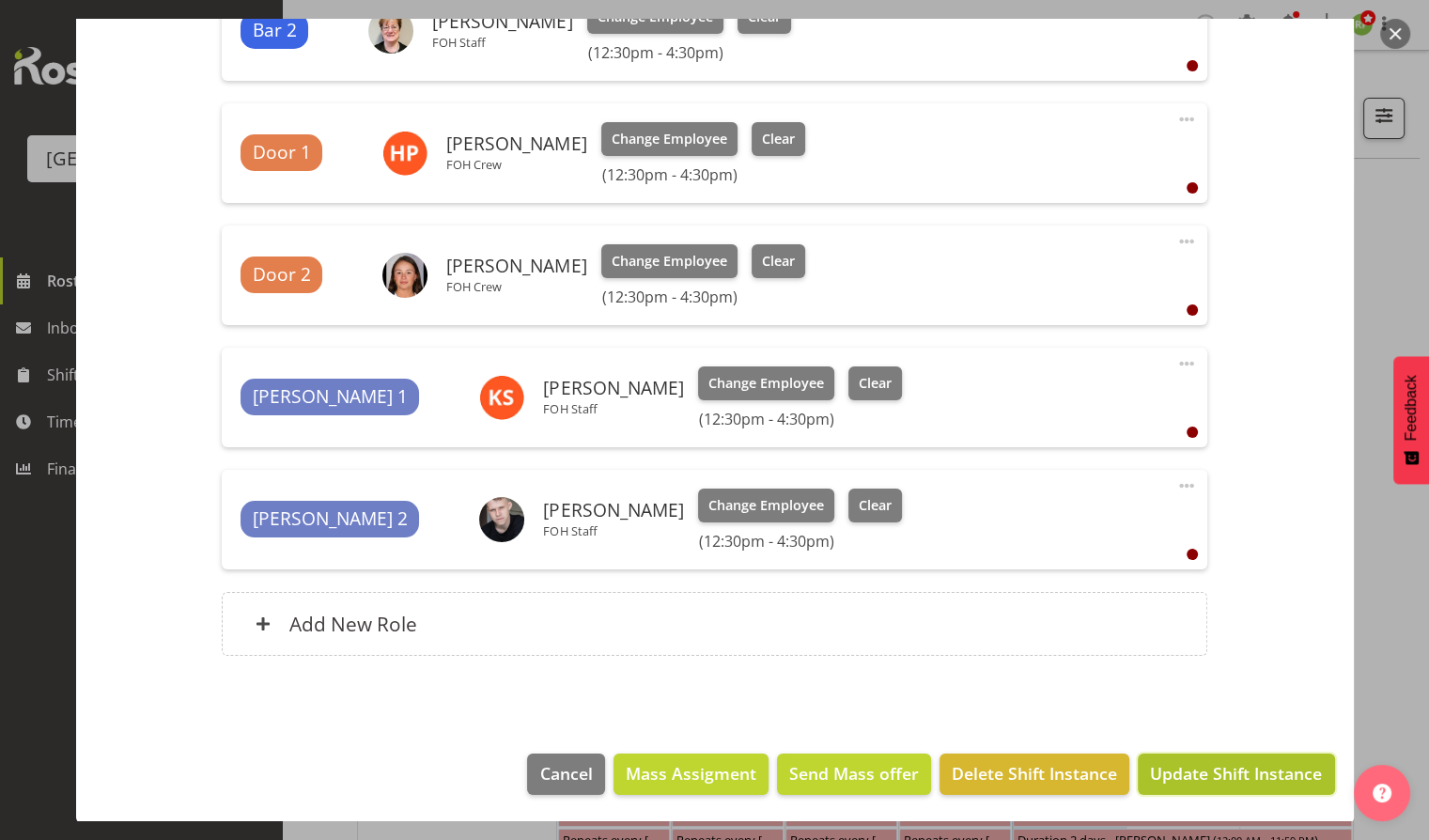
click at [1210, 772] on span "Update Shift Instance" at bounding box center [1236, 773] width 172 height 25
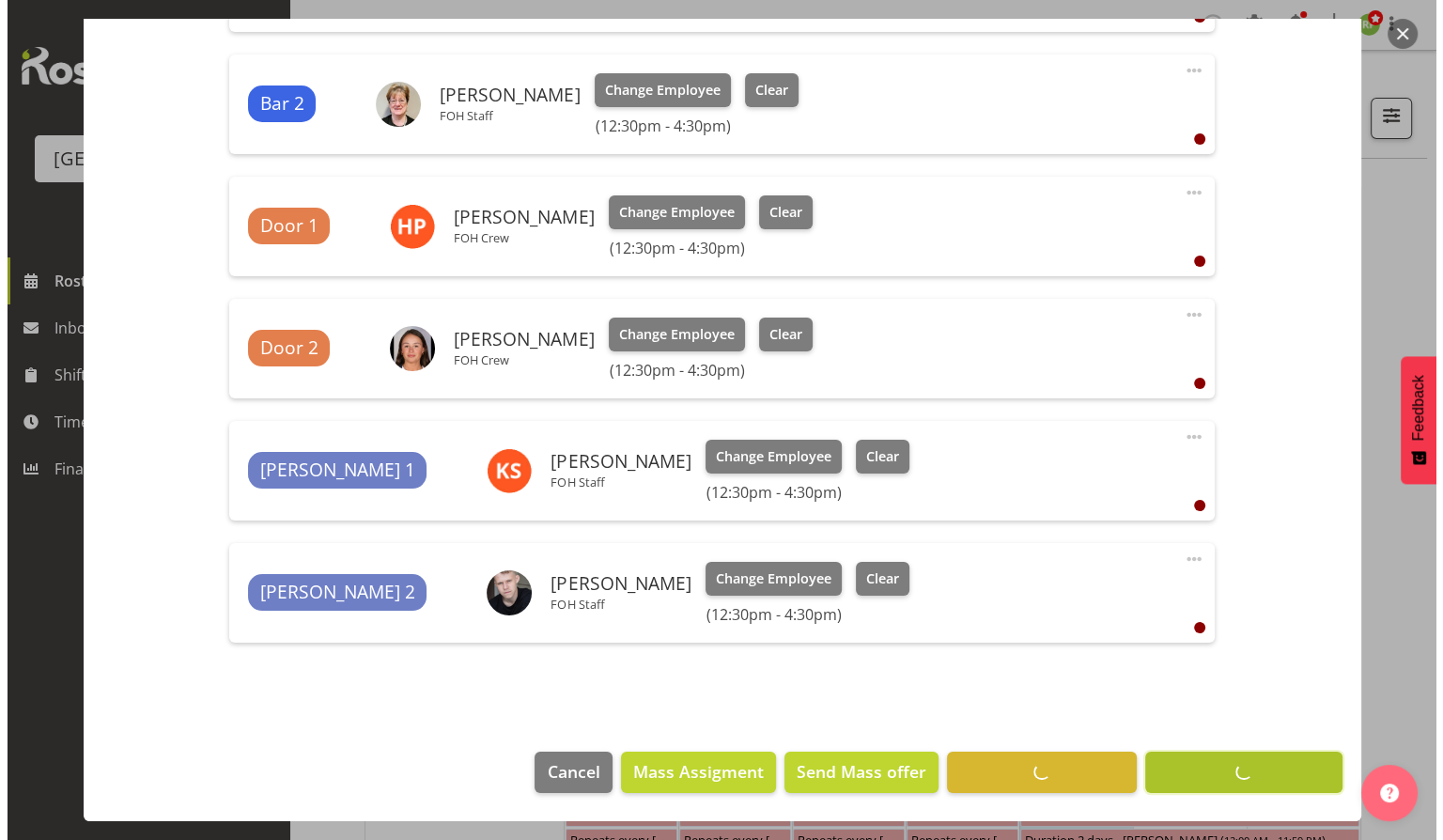
scroll to position [752, 0]
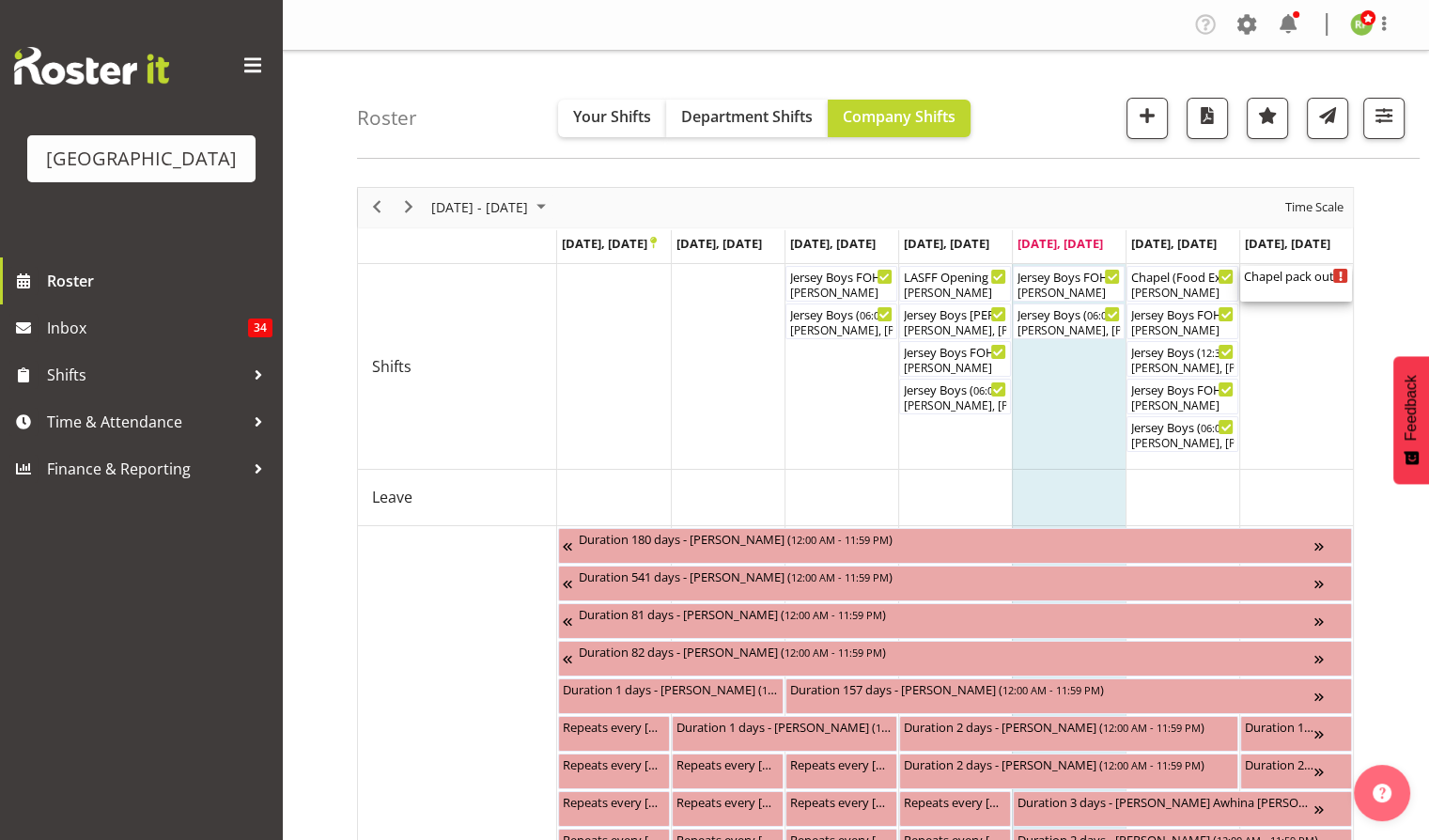
click at [1304, 271] on div "Chapel pack out ( 09:00 AM - 12:00 PM )" at bounding box center [1296, 275] width 104 height 19
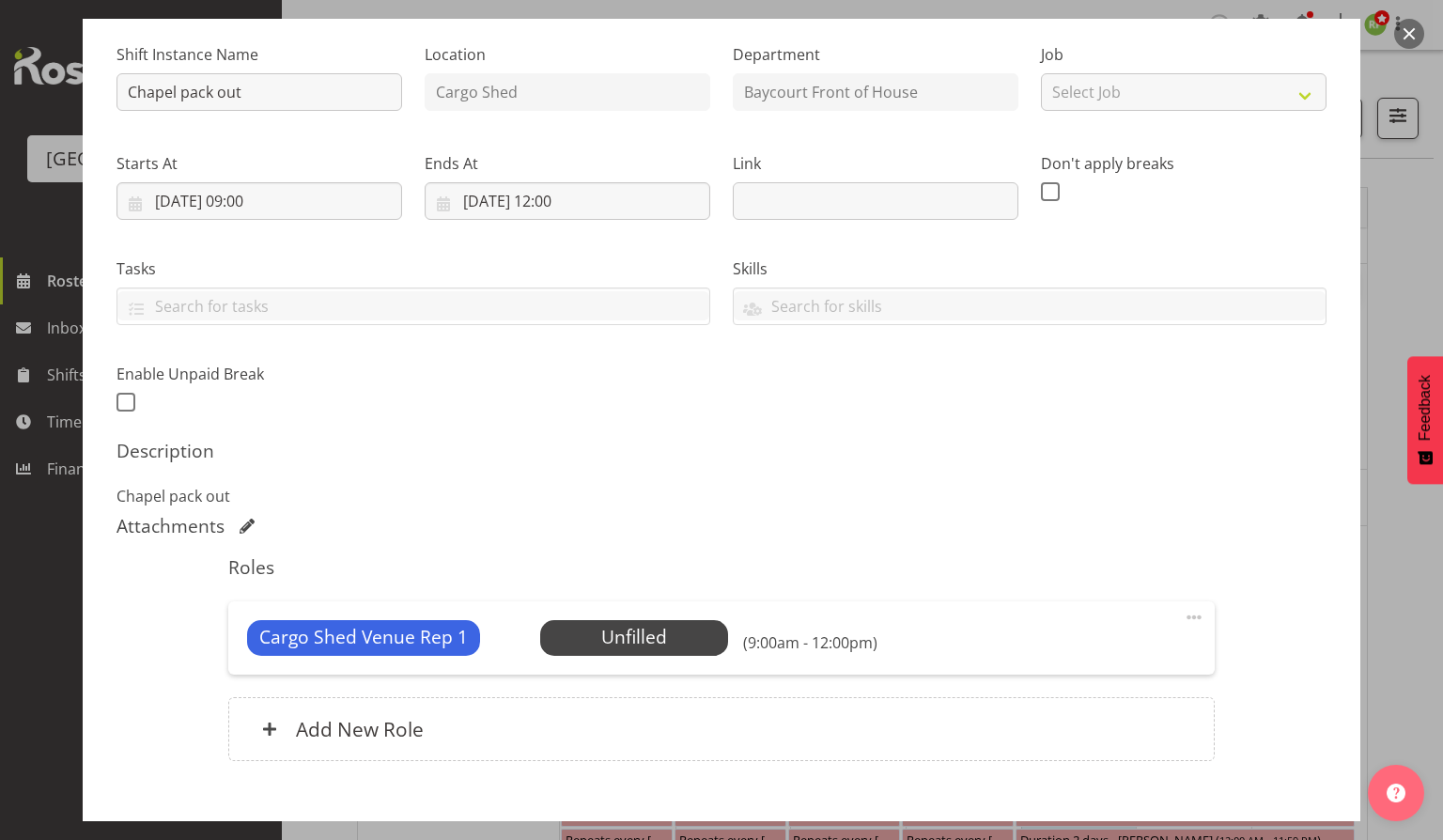
scroll to position [282, 0]
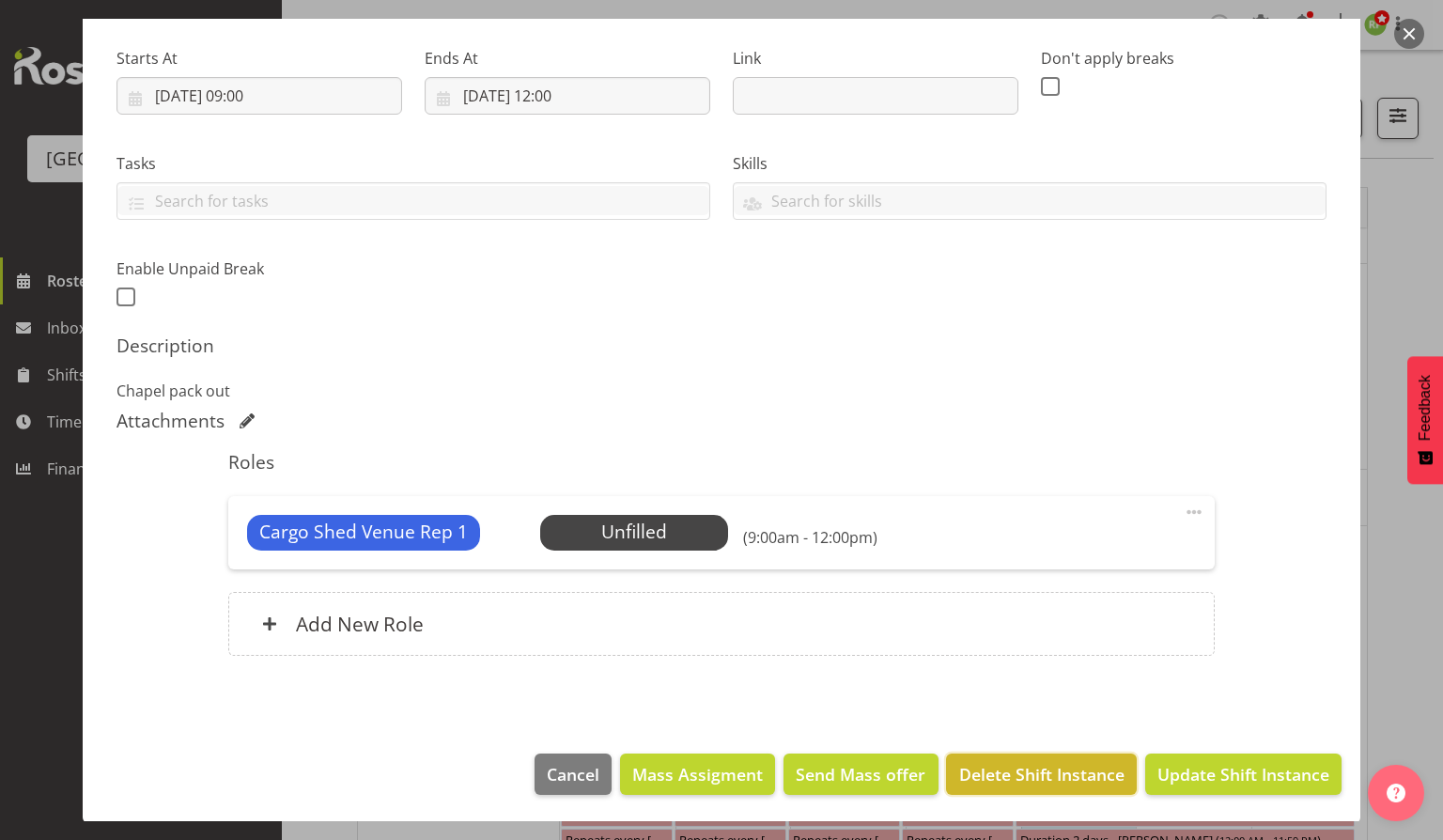
click at [1037, 775] on span "Delete Shift Instance" at bounding box center [1042, 774] width 165 height 25
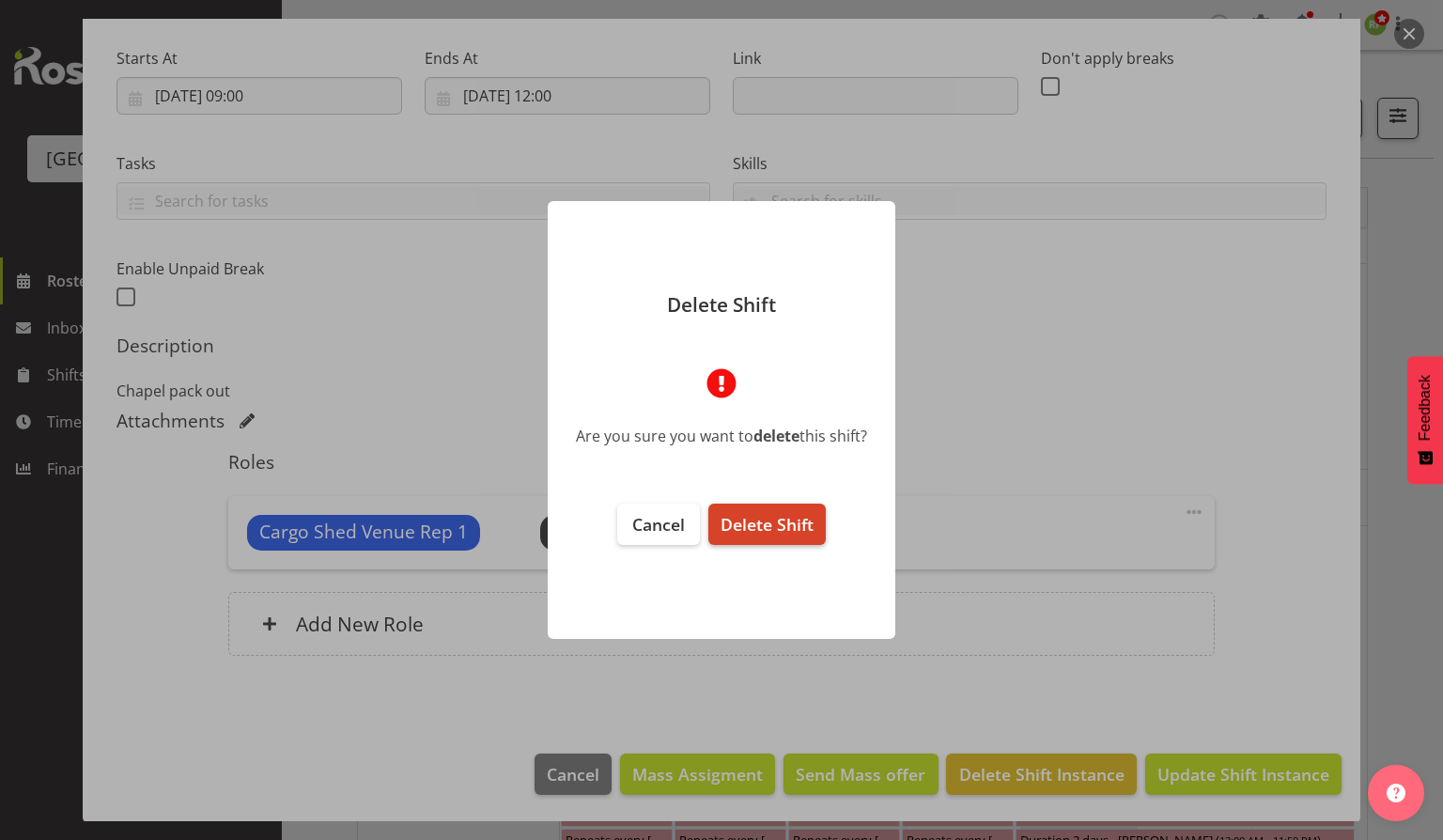
click at [767, 531] on span "Delete Shift" at bounding box center [766, 525] width 93 height 23
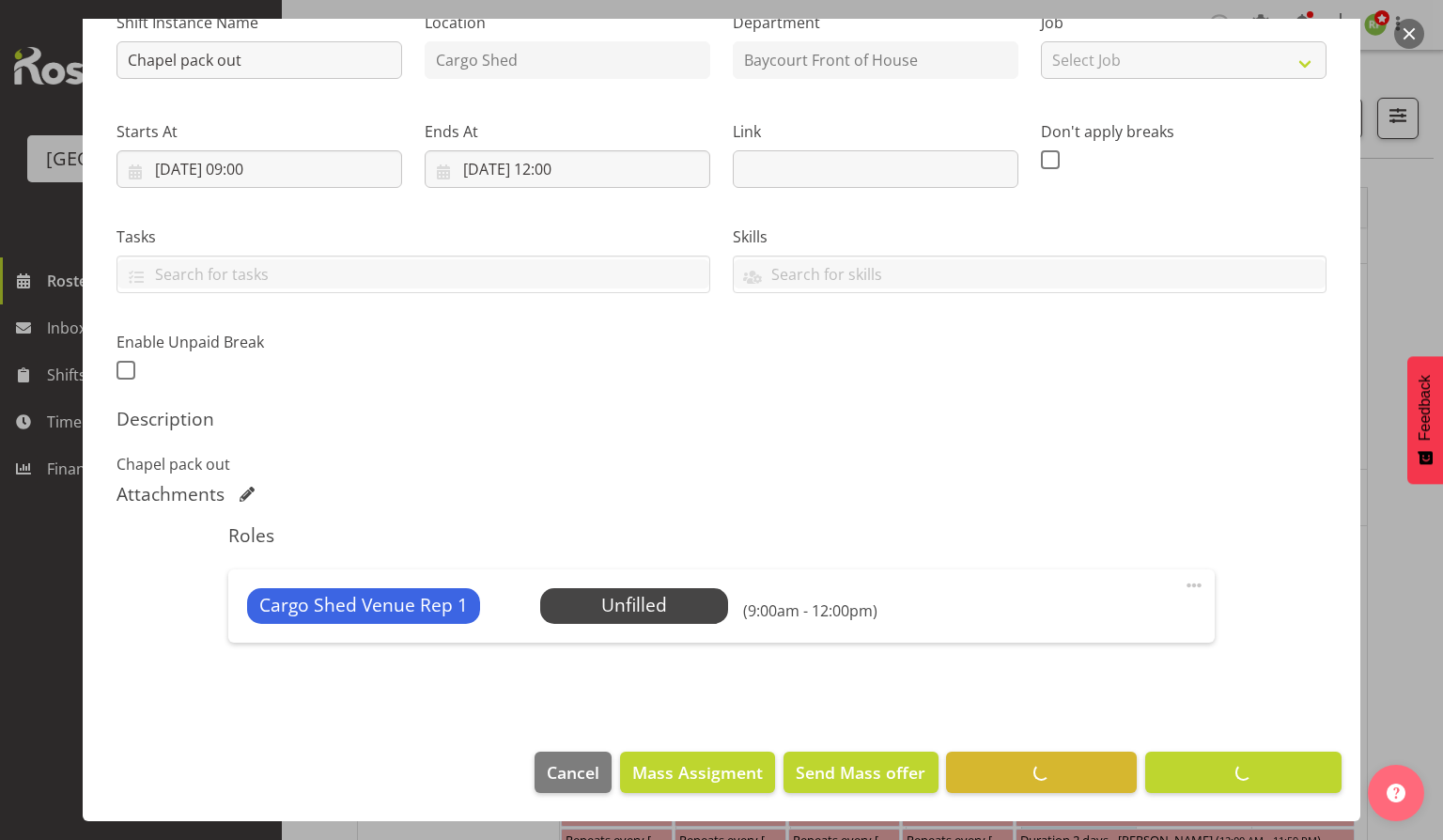
scroll to position [207, 0]
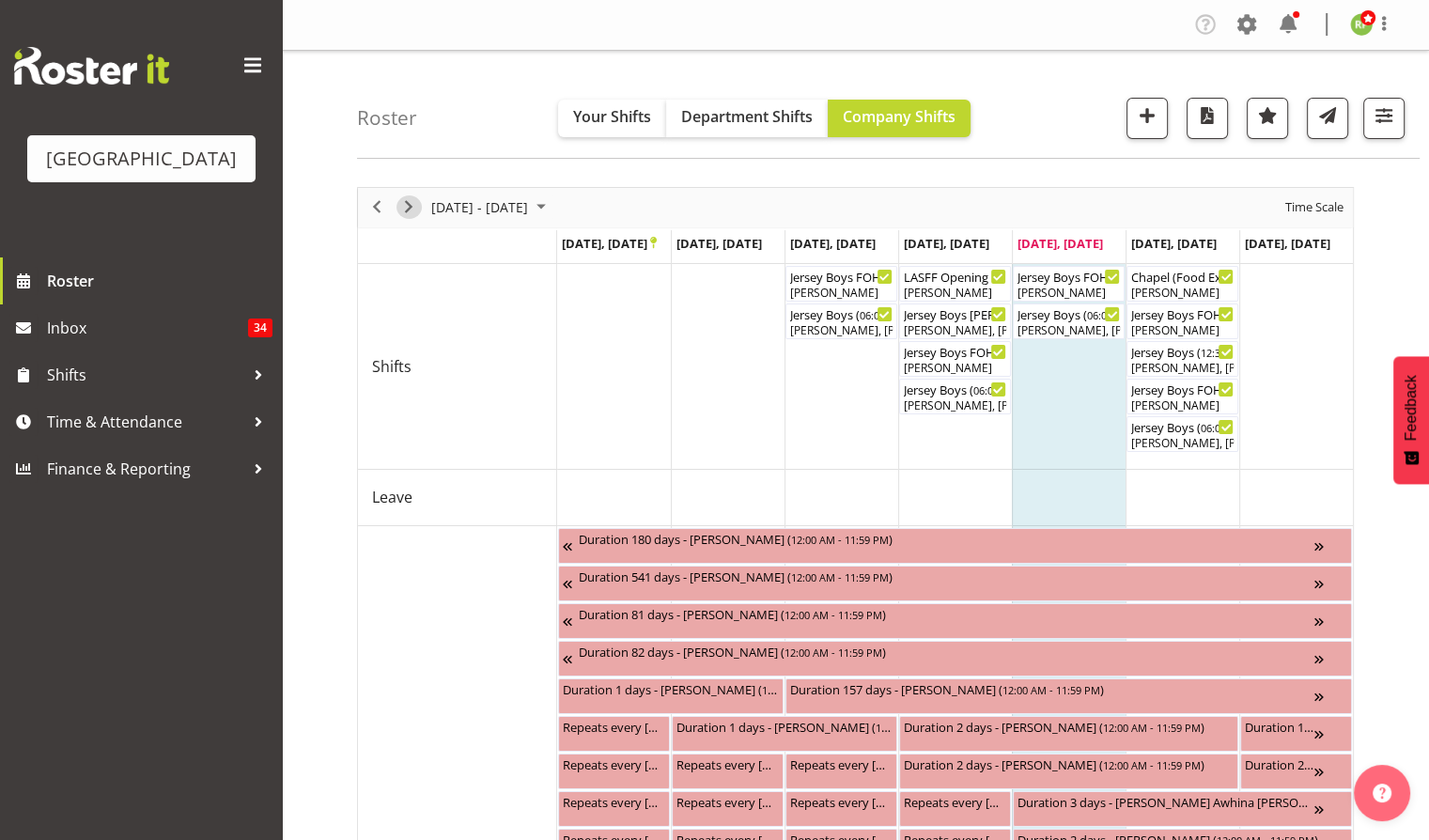
click at [414, 207] on span "Next" at bounding box center [409, 207] width 23 height 24
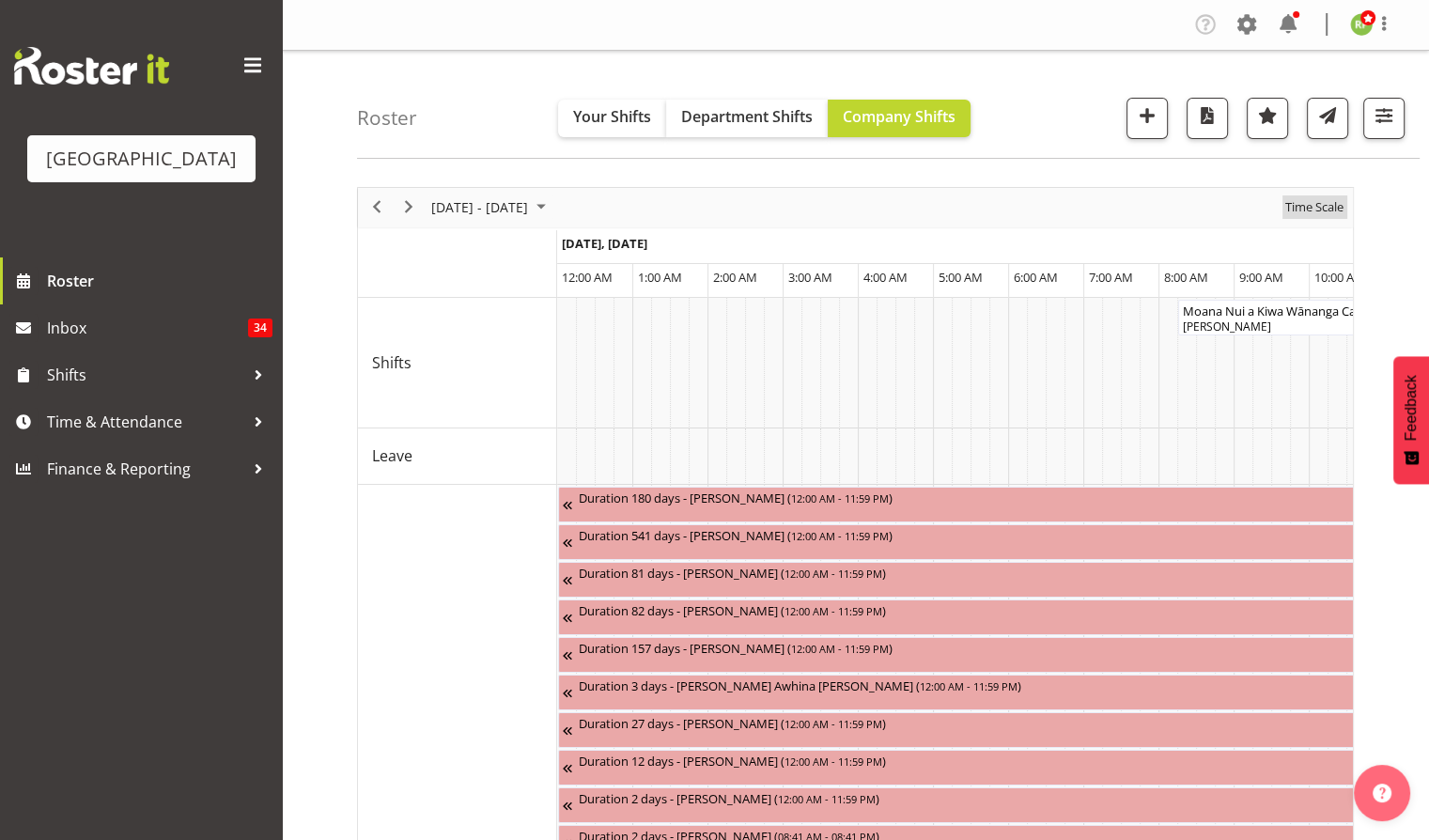
click at [1319, 212] on span "Time Scale" at bounding box center [1314, 207] width 62 height 24
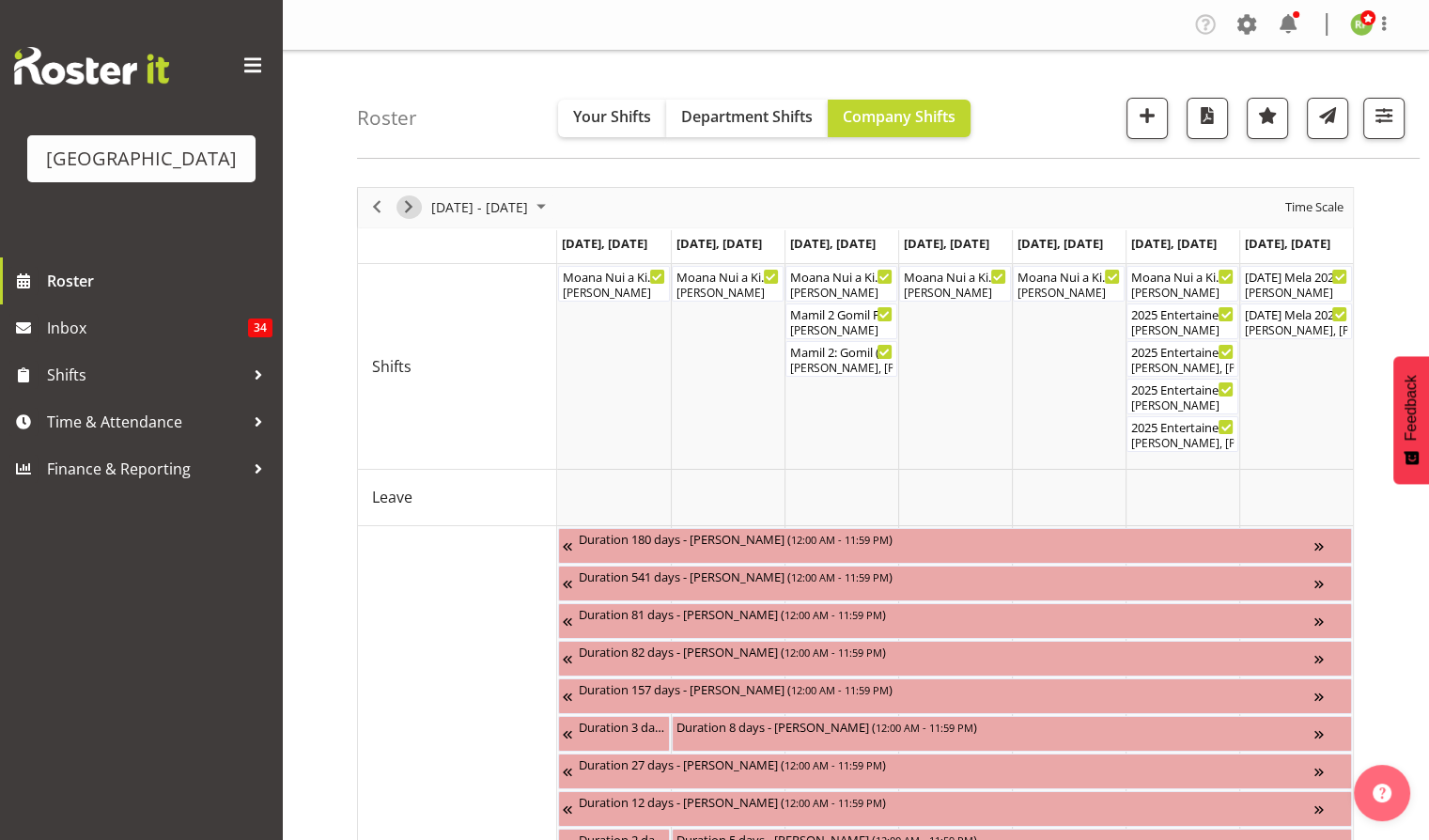
click at [410, 205] on span "Next" at bounding box center [409, 207] width 23 height 24
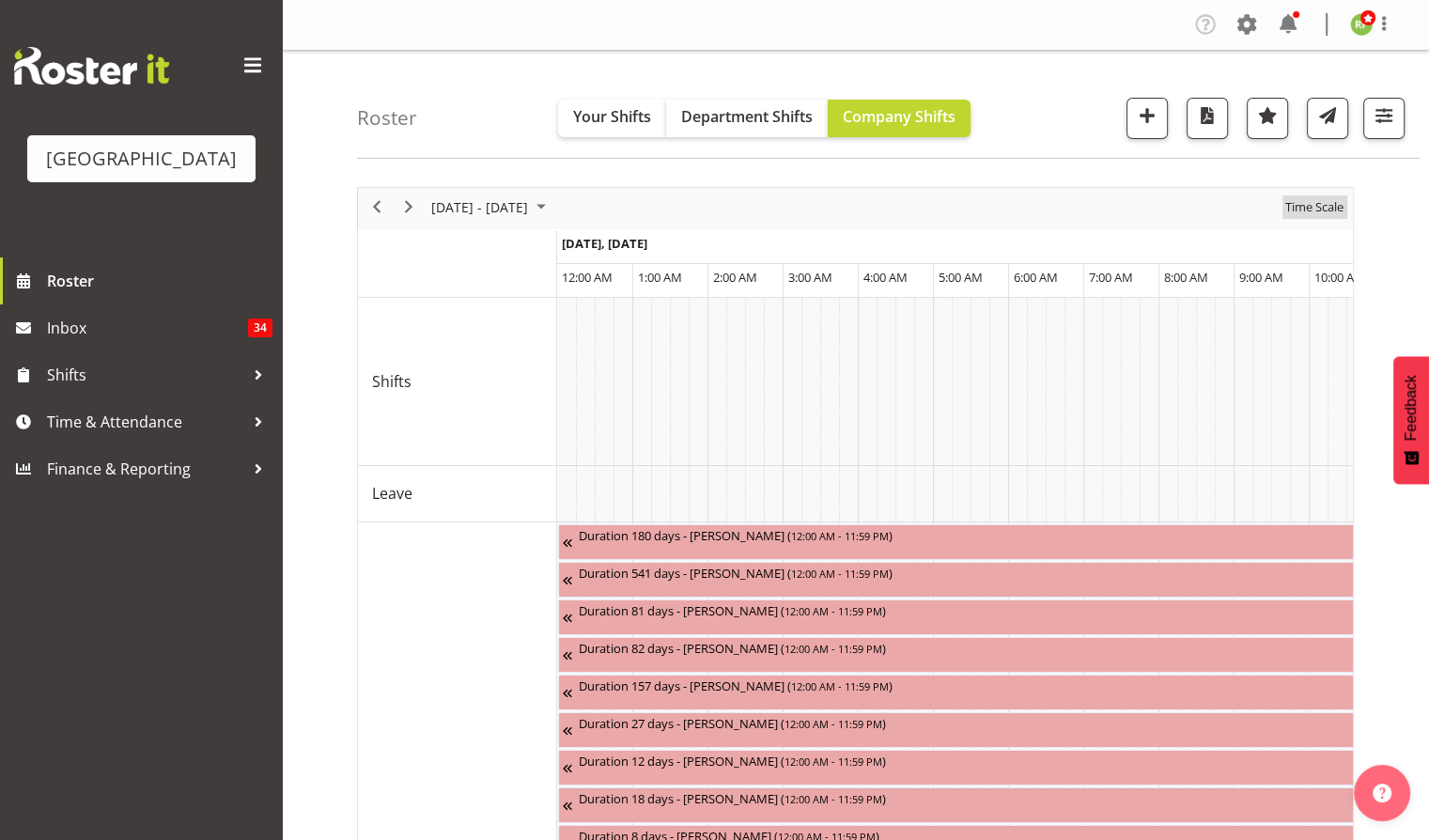
click at [1310, 208] on span "Time Scale" at bounding box center [1314, 207] width 62 height 24
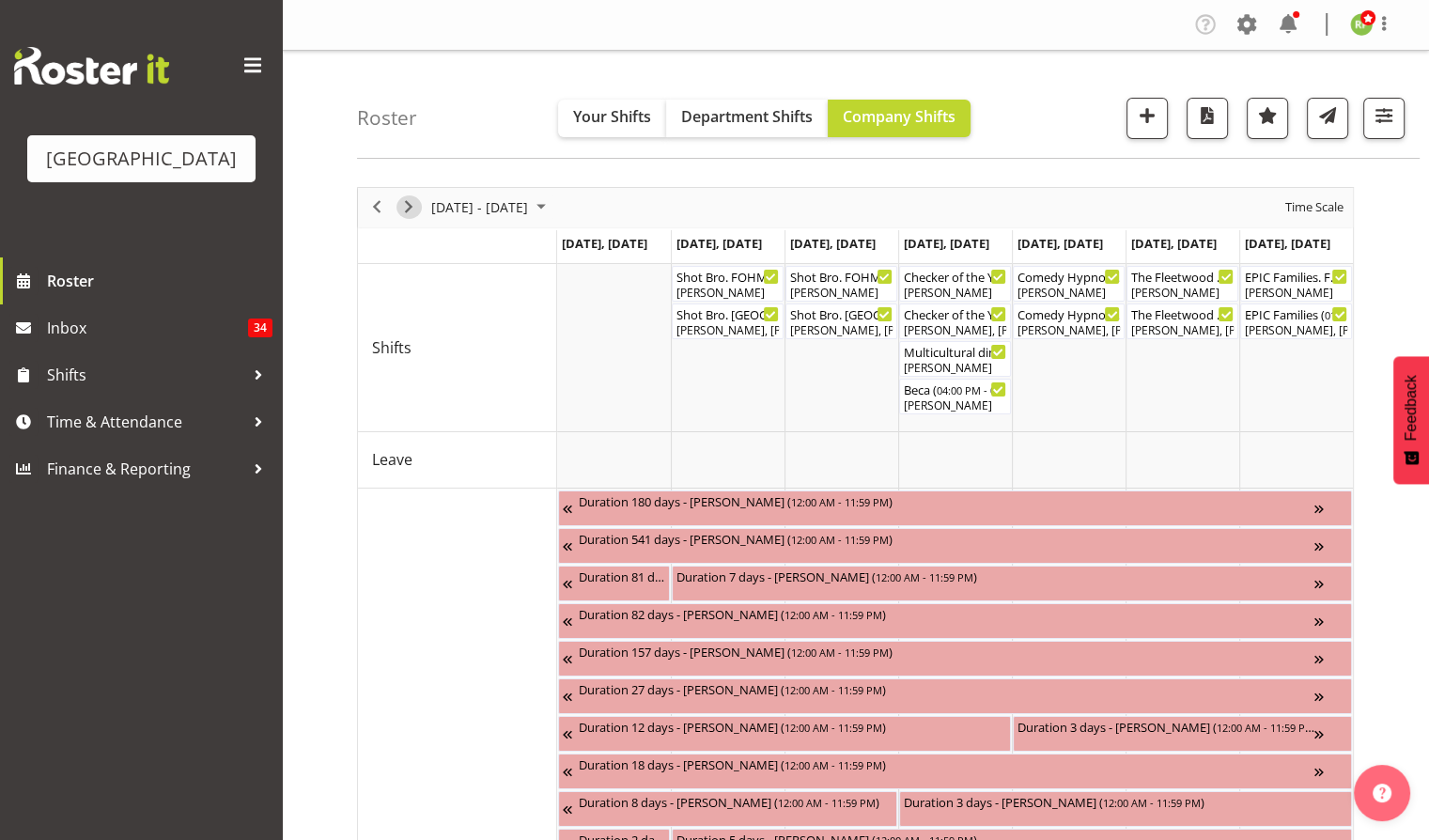
click at [414, 201] on span "Next" at bounding box center [409, 207] width 23 height 24
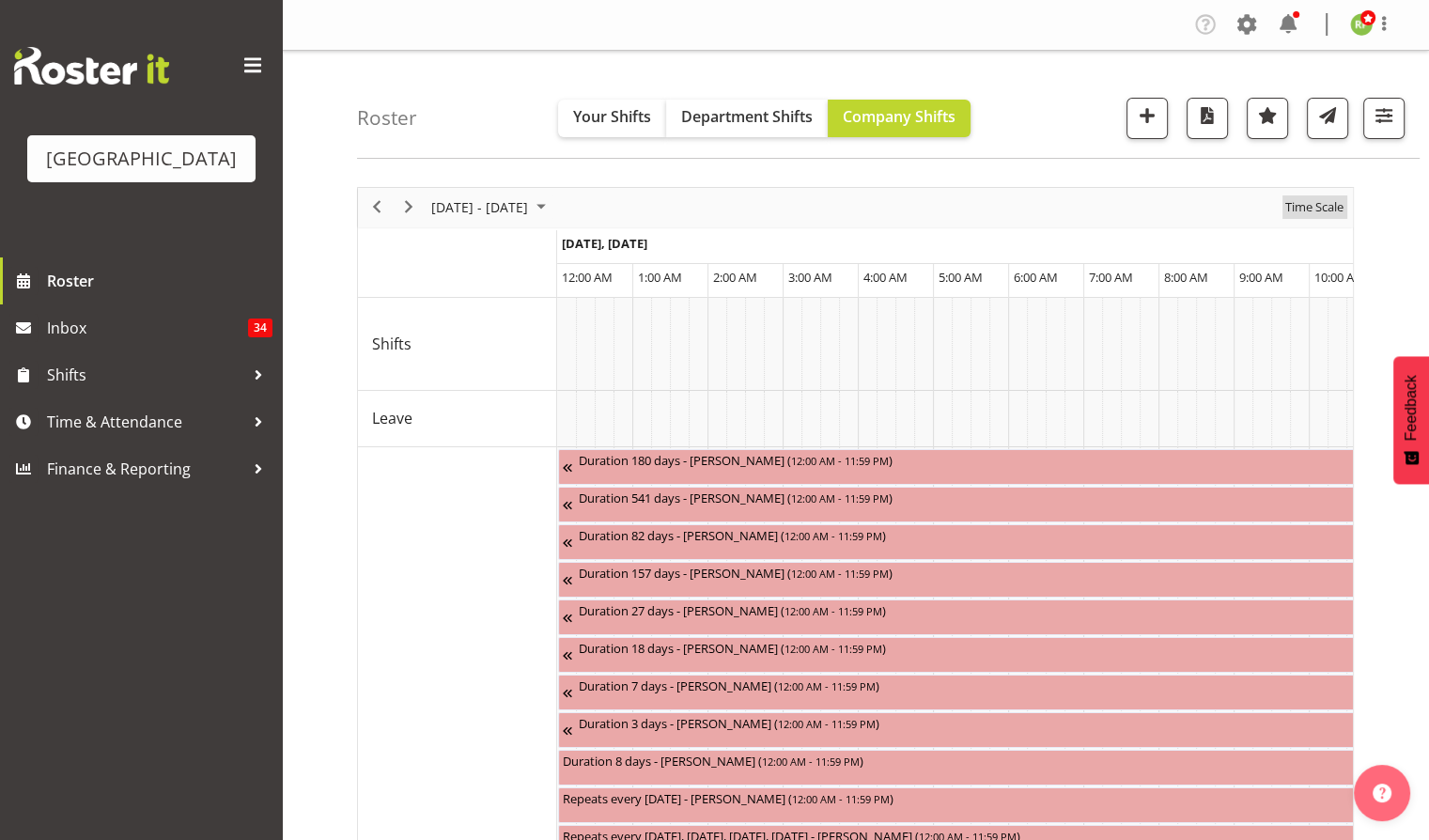
click at [1309, 206] on span "Time Scale" at bounding box center [1314, 207] width 62 height 24
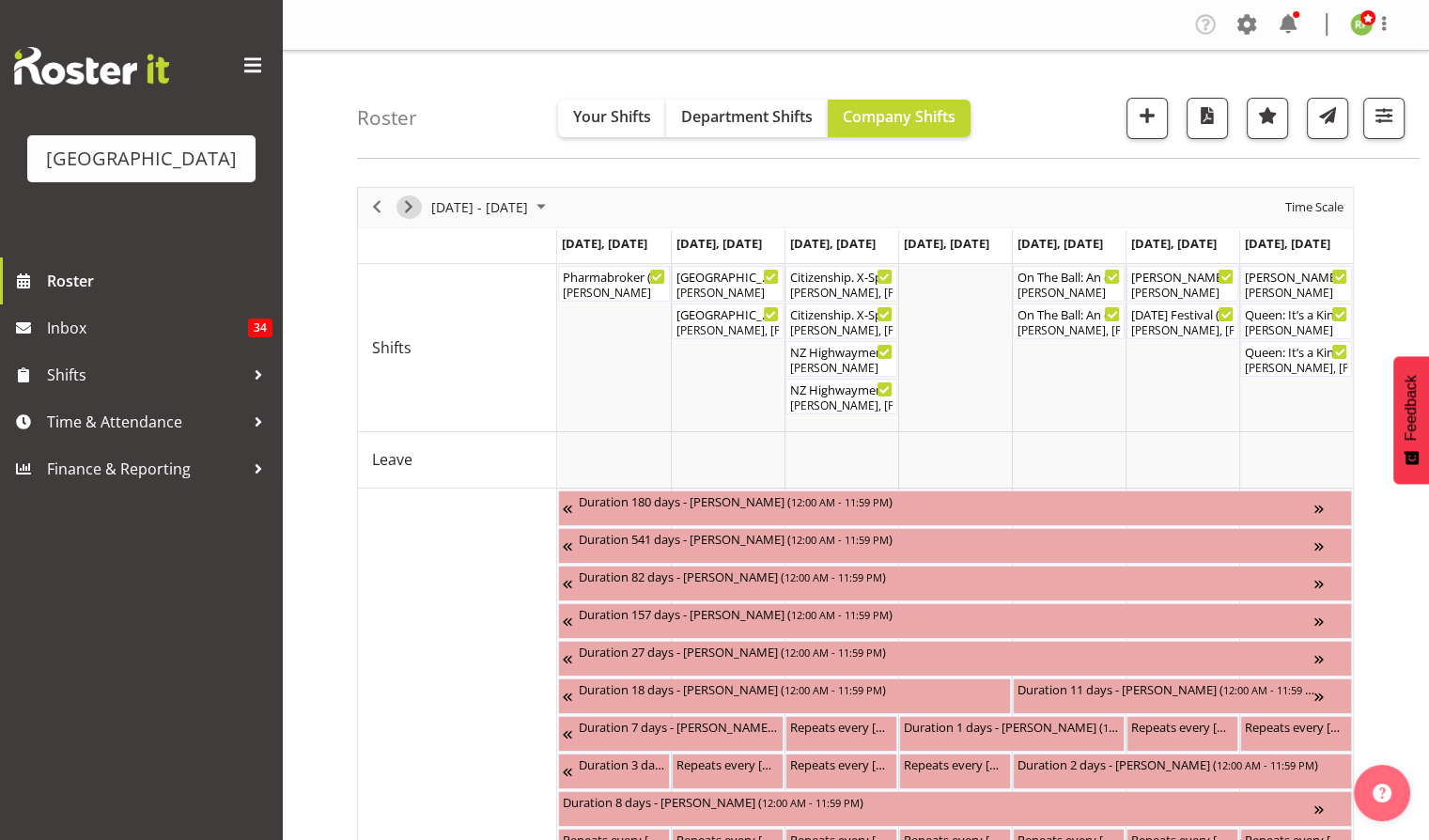
click at [408, 212] on span "Next" at bounding box center [409, 207] width 23 height 24
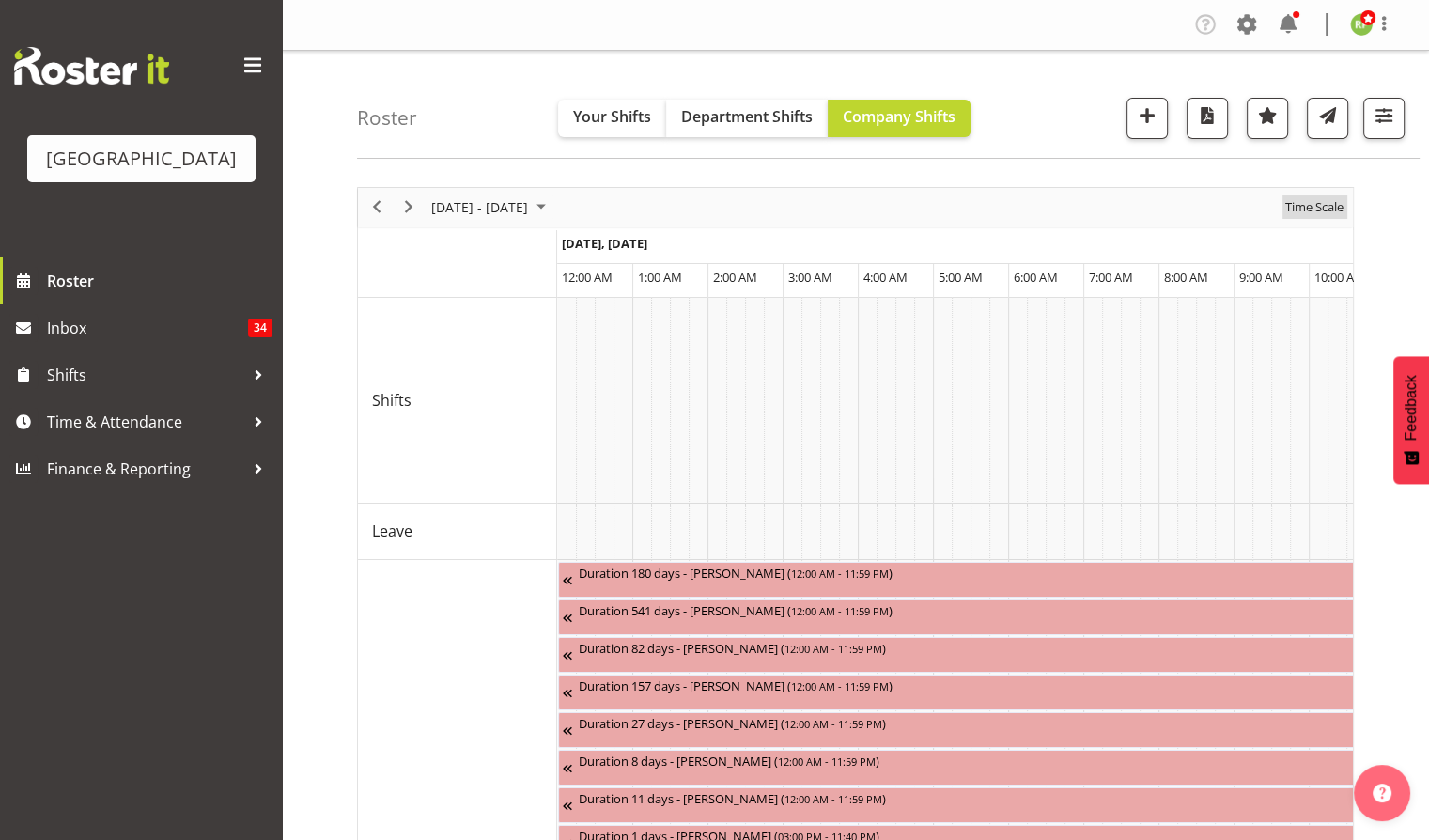
click at [1318, 201] on span "Time Scale" at bounding box center [1314, 207] width 62 height 24
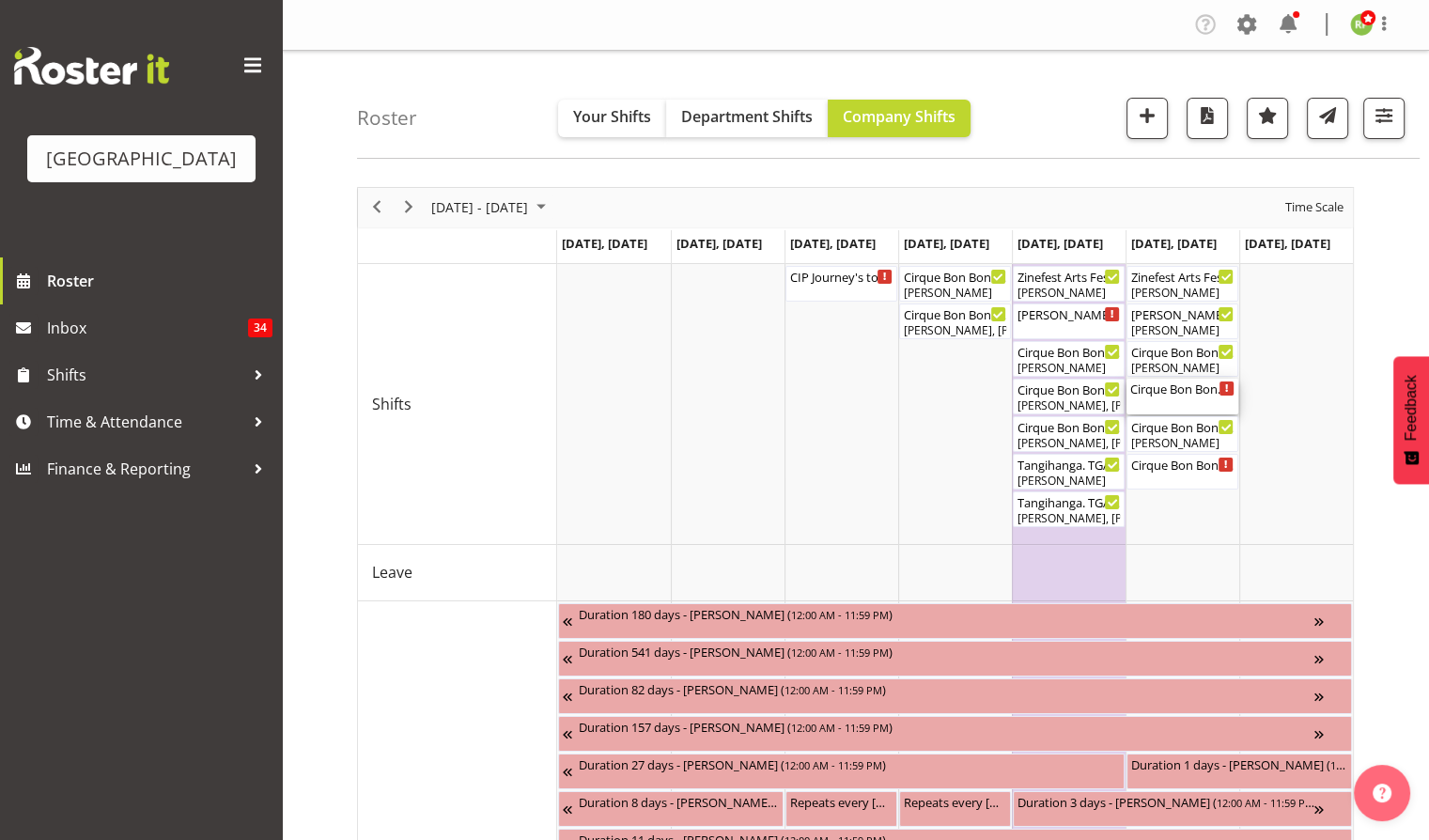
click at [1188, 389] on div "Cirque Bon Bon. TGA Arts Fest ( 01:00 PM - 04:10 PM )" at bounding box center [1182, 388] width 104 height 19
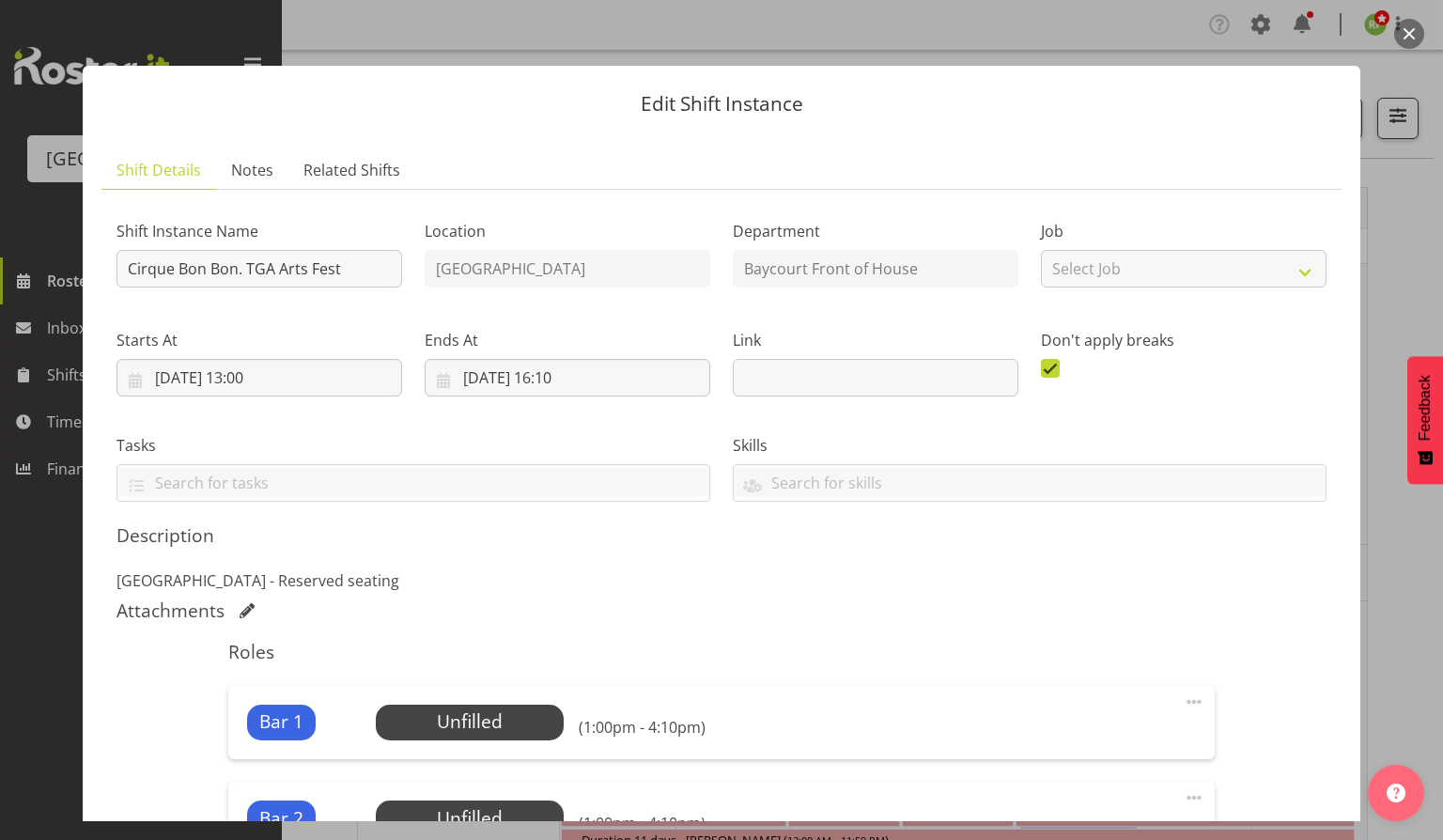
click at [1411, 32] on button "button" at bounding box center [1409, 33] width 30 height 30
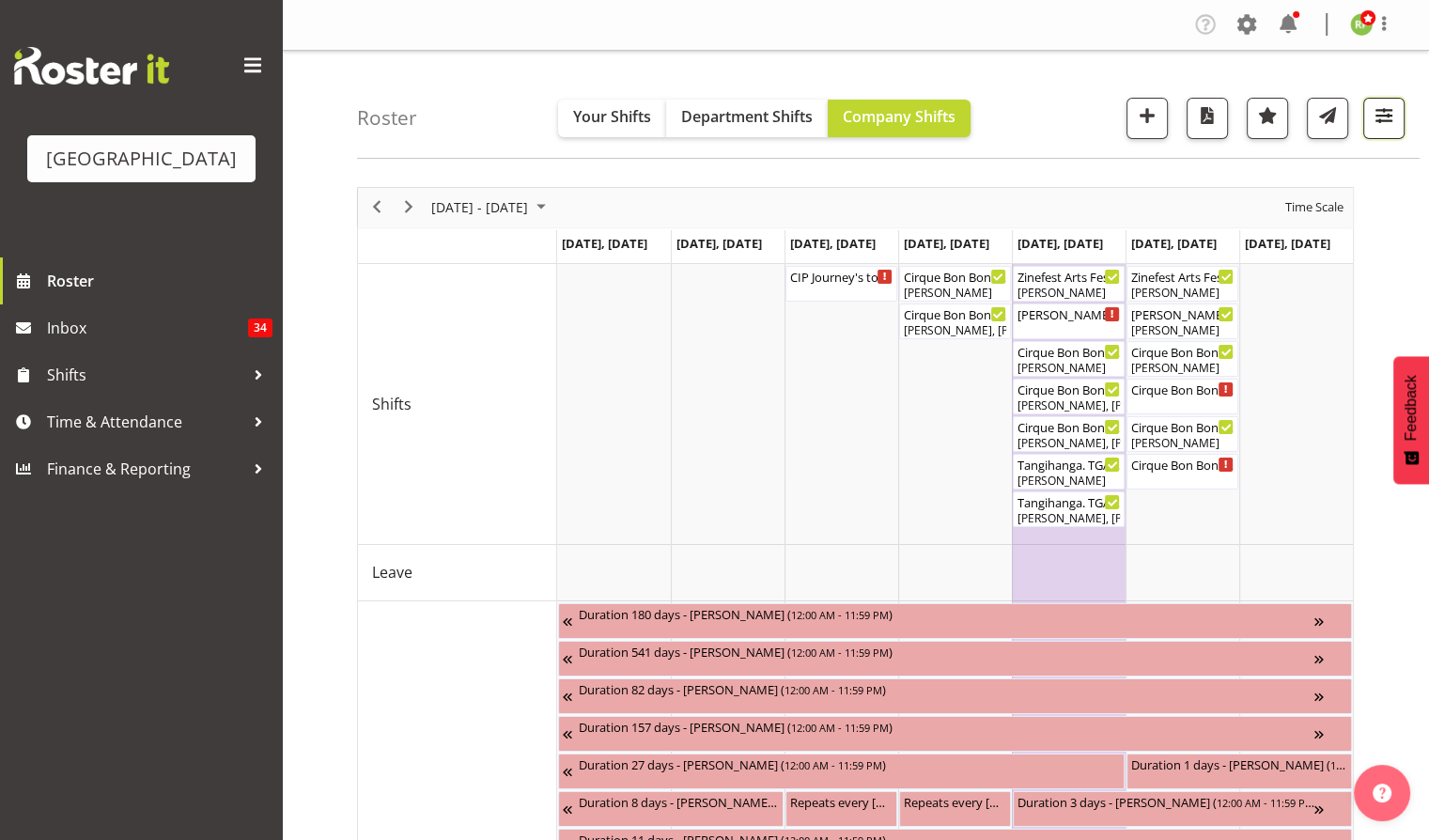
click at [1381, 134] on button "button" at bounding box center [1384, 118] width 41 height 41
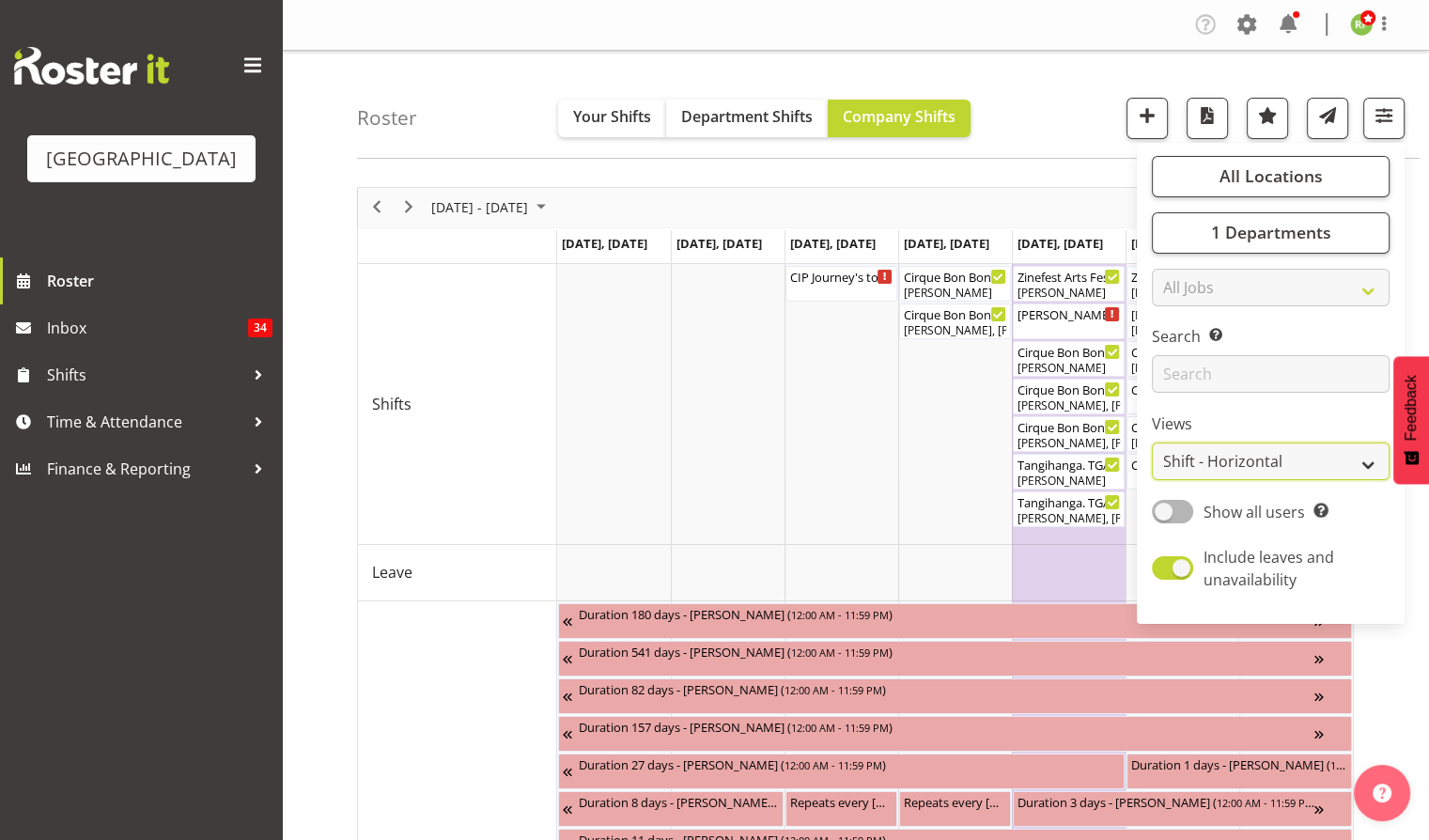
click at [1238, 454] on select "Staff Role Shift - Horizontal Shift - Vertical Staff - Location" at bounding box center [1270, 461] width 238 height 37
select select "staff"
click at [1152, 442] on select "Staff Role Shift - Horizontal Shift - Vertical Staff - Location" at bounding box center [1270, 461] width 238 height 37
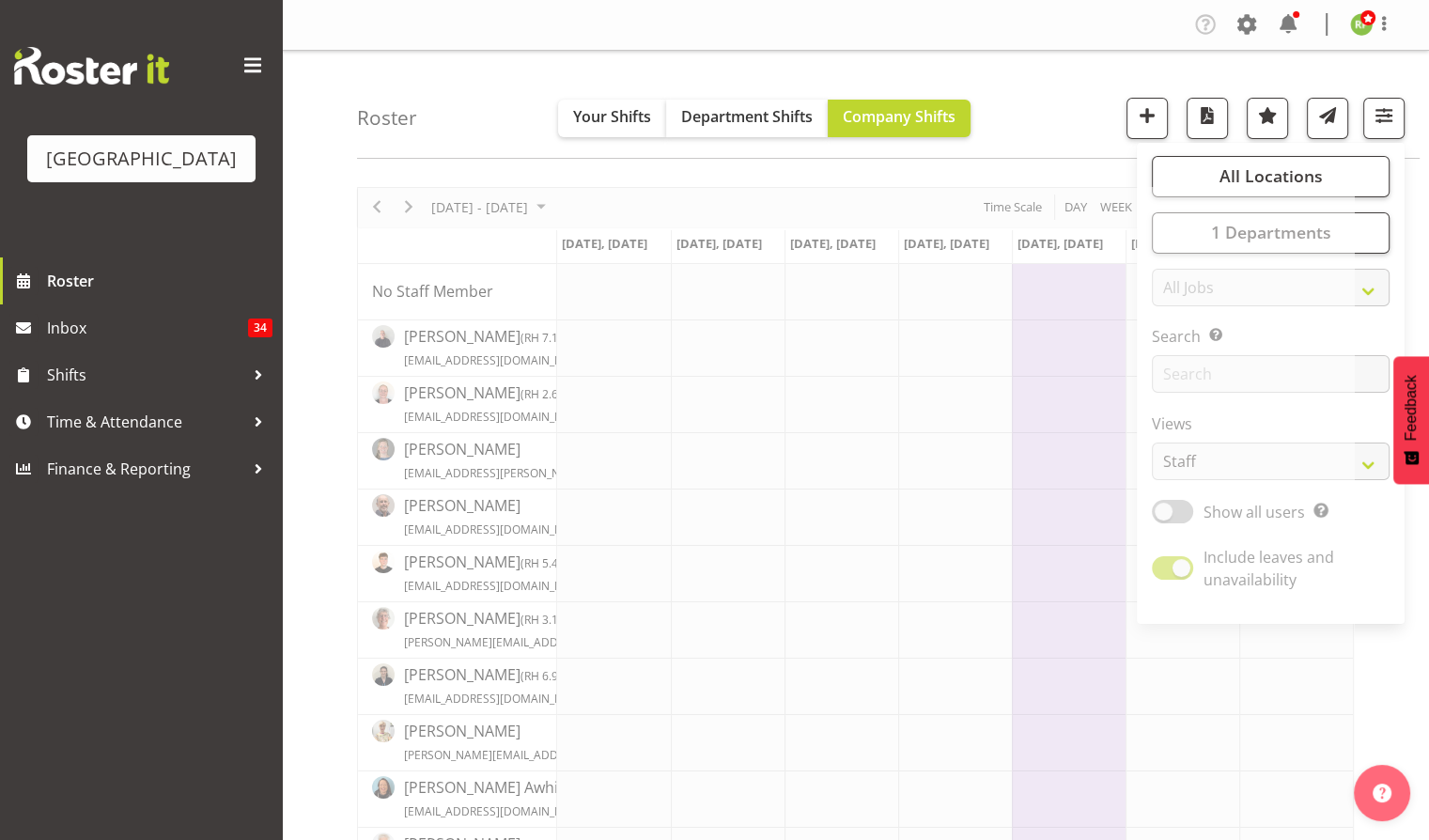
click at [1050, 82] on div "Roster Your Shifts Department Shifts Company Shifts All Locations [GEOGRAPHIC_D…" at bounding box center [889, 104] width 1063 height 108
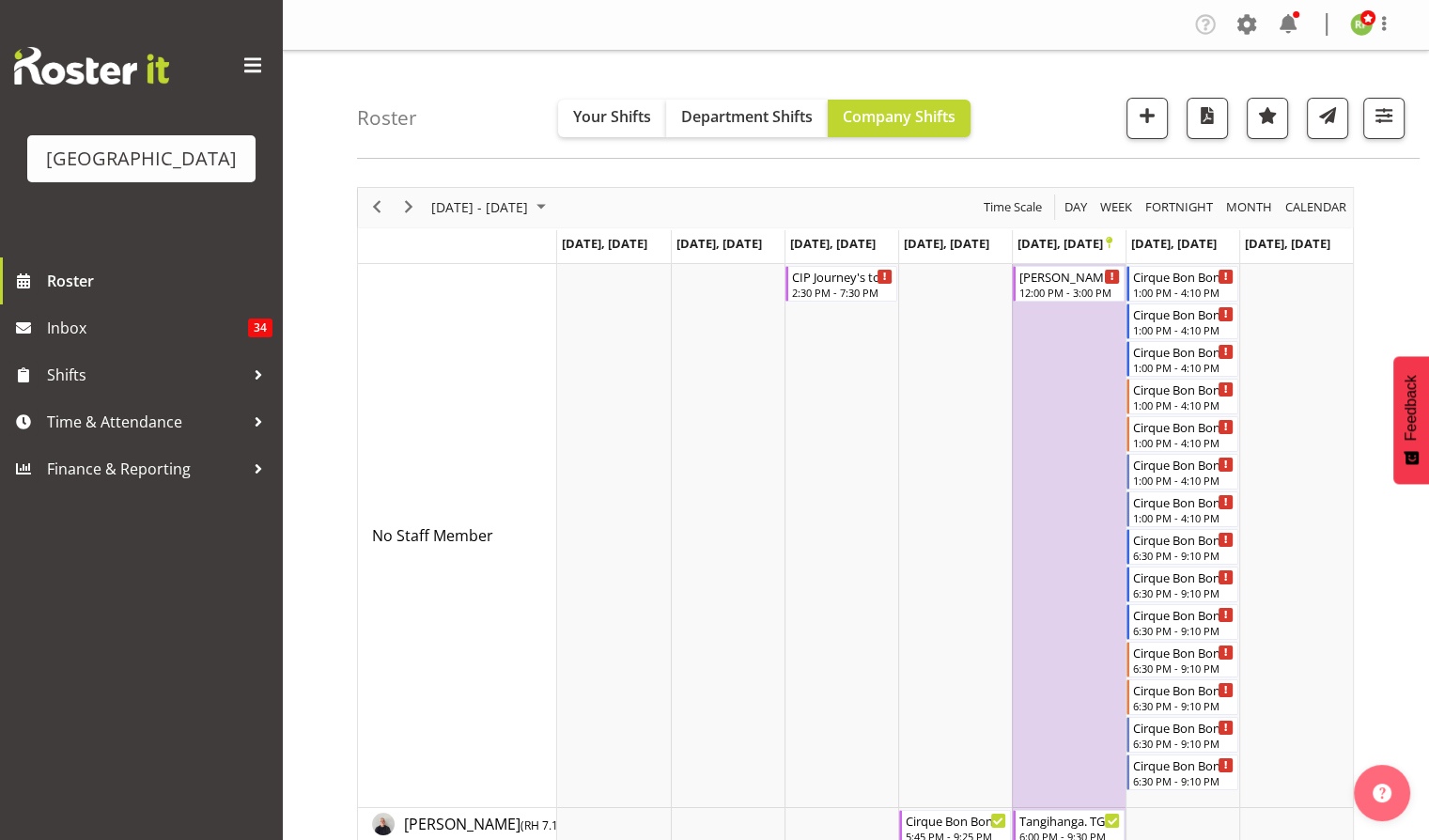
click at [1360, 127] on div at bounding box center [1376, 118] width 56 height 41
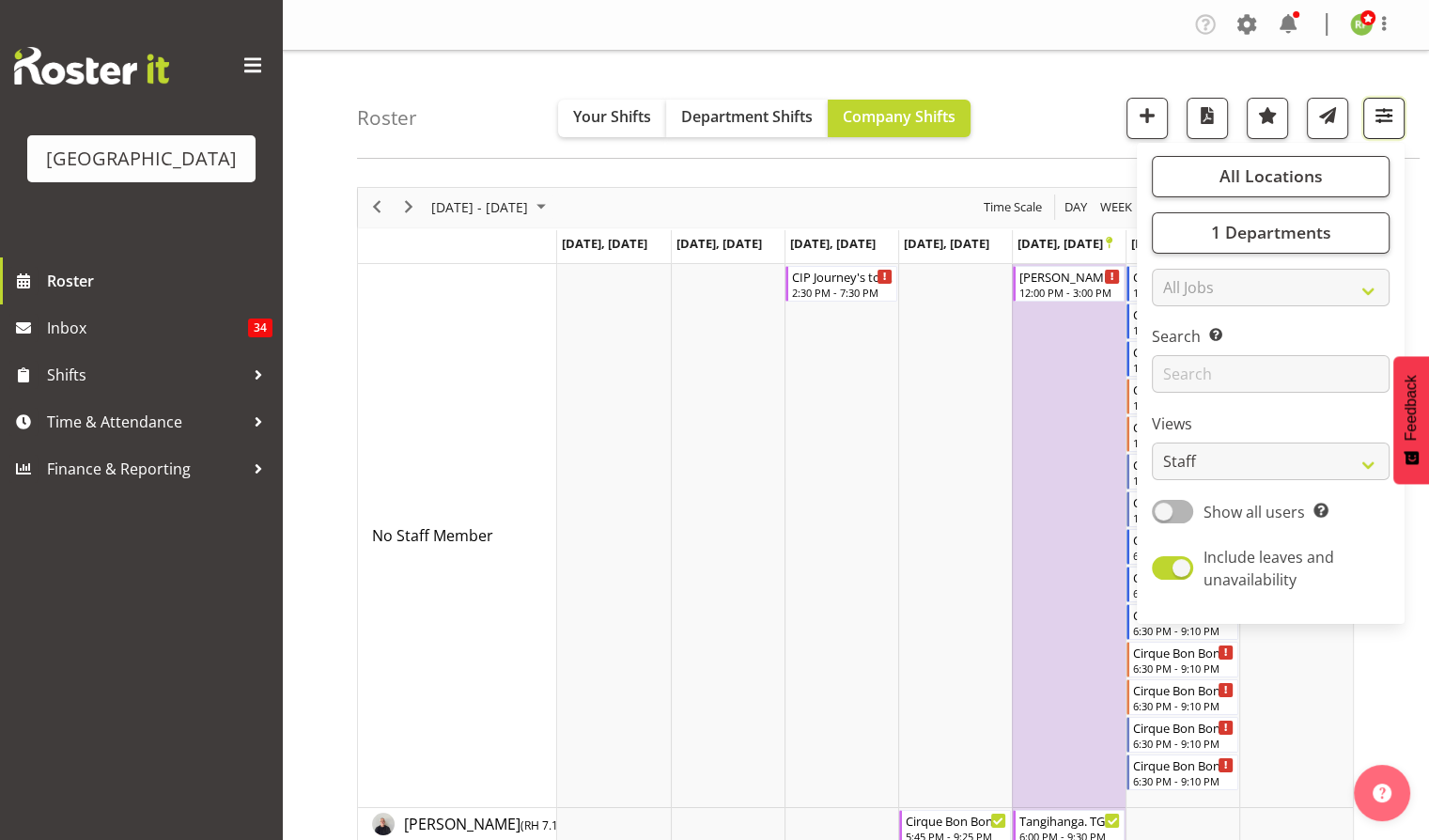
click at [1373, 128] on button "button" at bounding box center [1384, 118] width 41 height 41
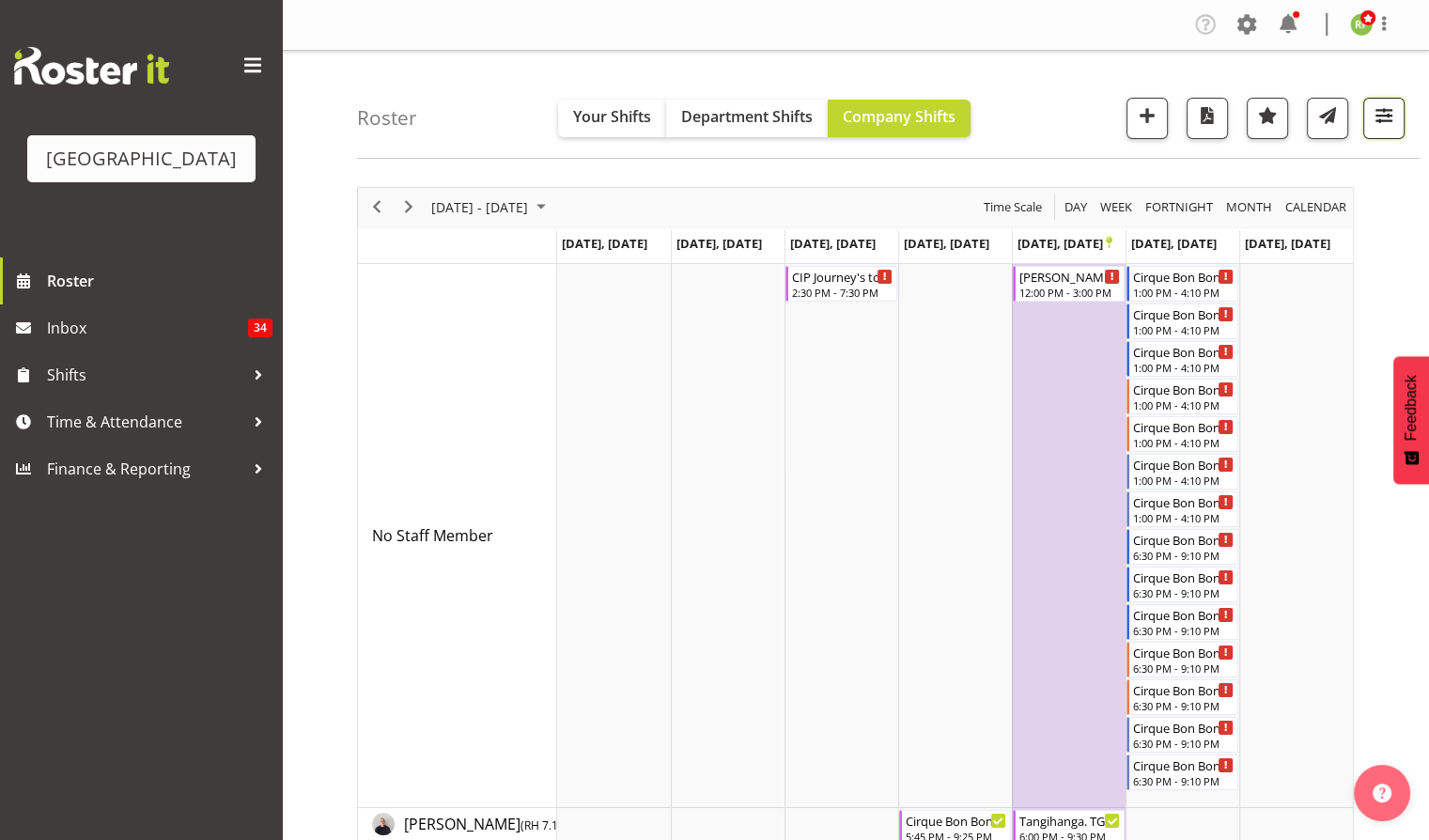
click at [1375, 127] on span "button" at bounding box center [1385, 116] width 25 height 25
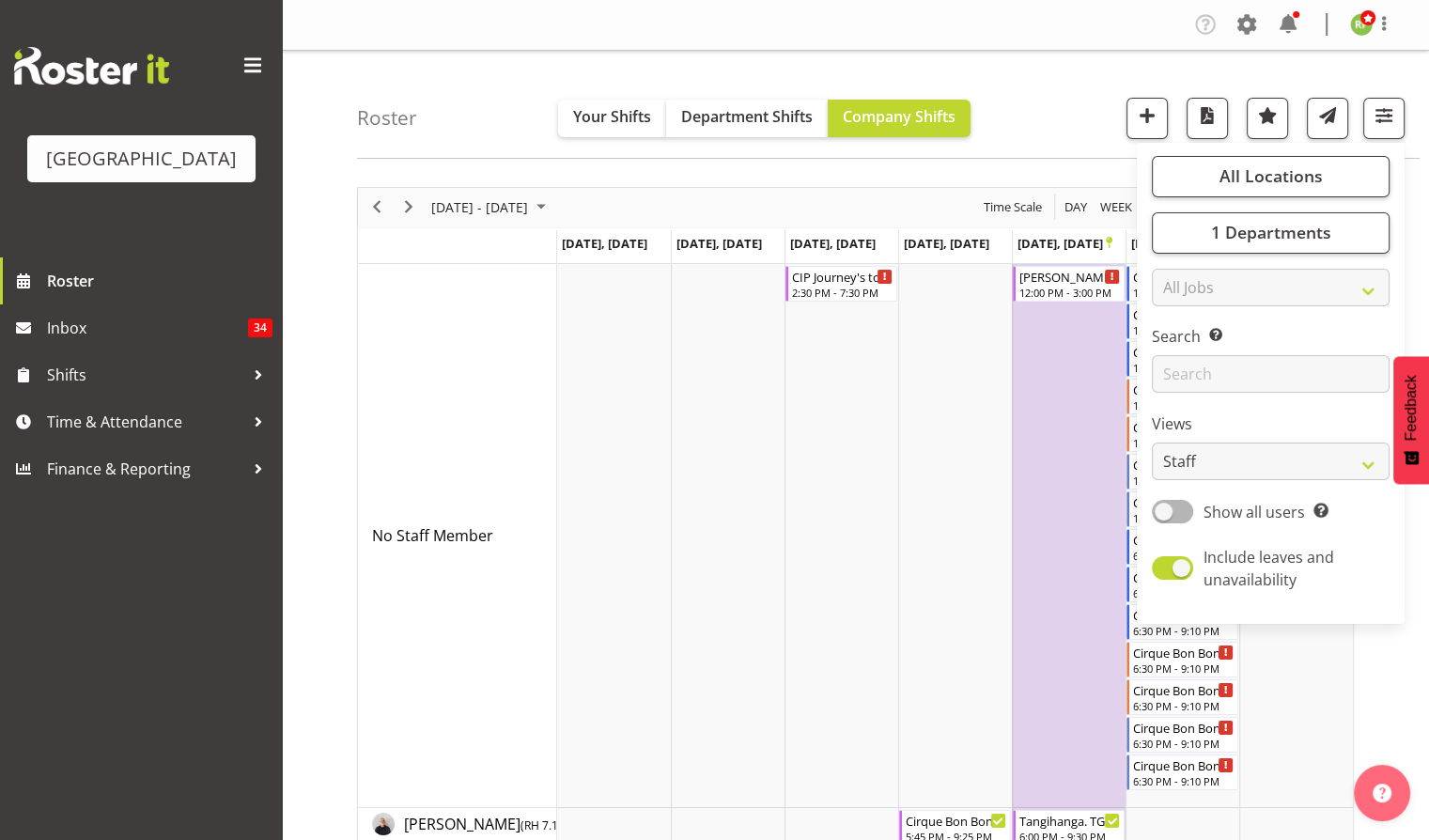
click at [1067, 85] on div "Roster Your Shifts Department Shifts Company Shifts All Locations [GEOGRAPHIC_D…" at bounding box center [889, 104] width 1063 height 108
